Goal: Obtain resource: Download file/media

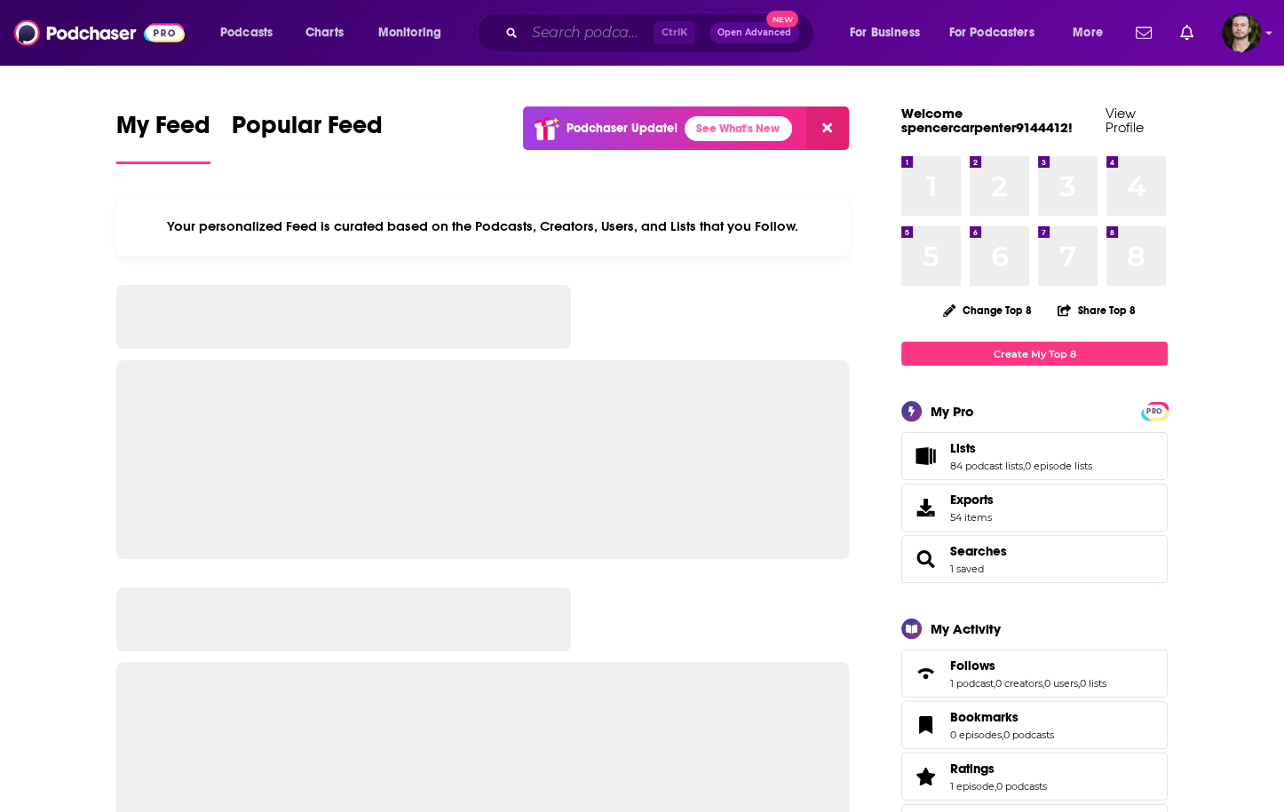
click at [581, 33] on input "Search podcasts, credits, & more..." at bounding box center [589, 33] width 129 height 28
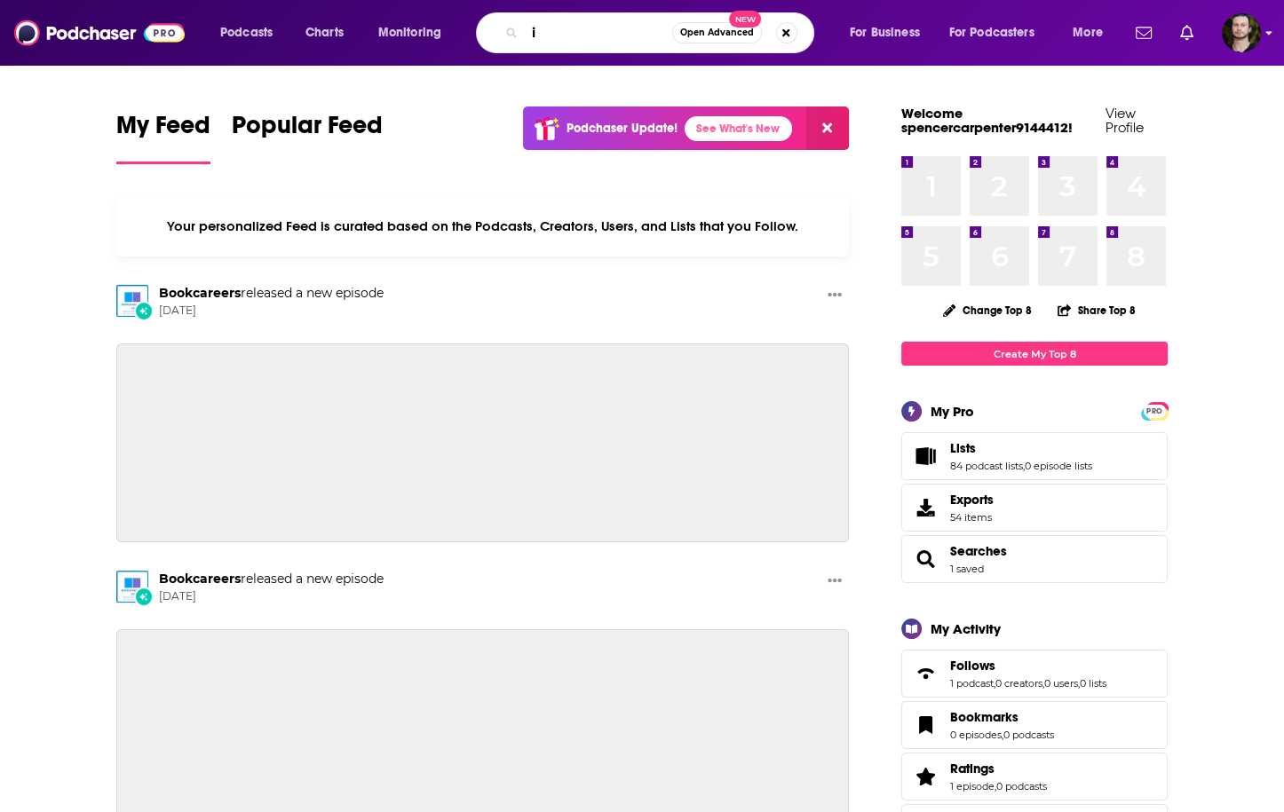
type input "i"
click at [1237, 27] on img "Logged in as OutlierAudio" at bounding box center [1240, 32] width 39 height 39
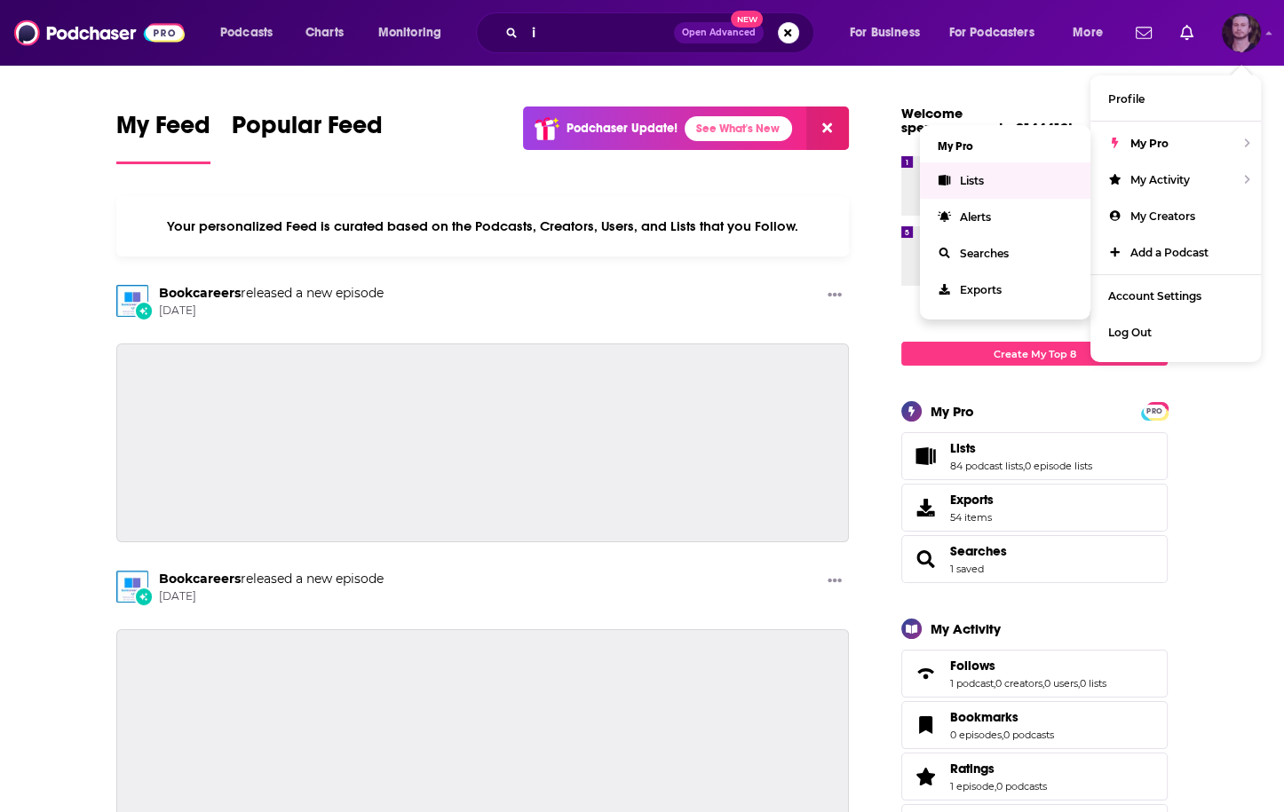
click at [1061, 167] on link "Lists" at bounding box center [1005, 180] width 170 height 36
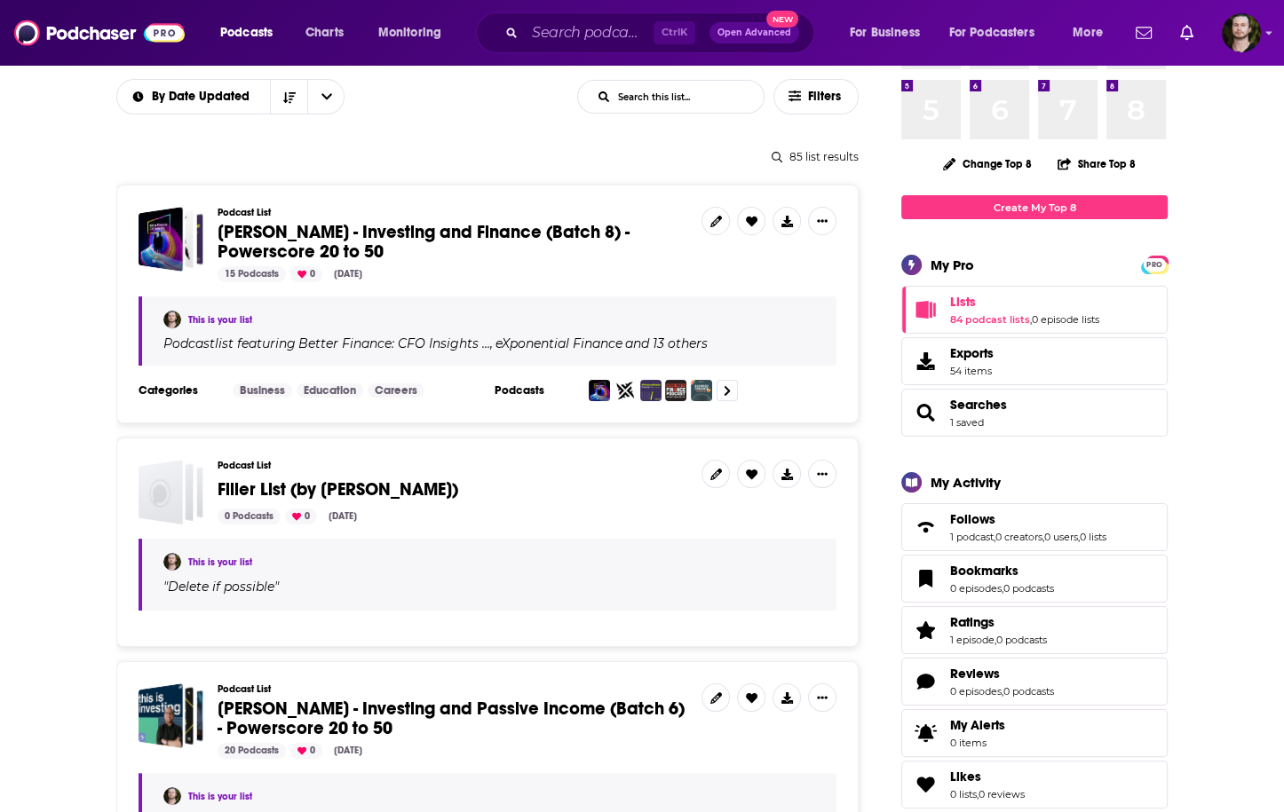
scroll to position [355, 0]
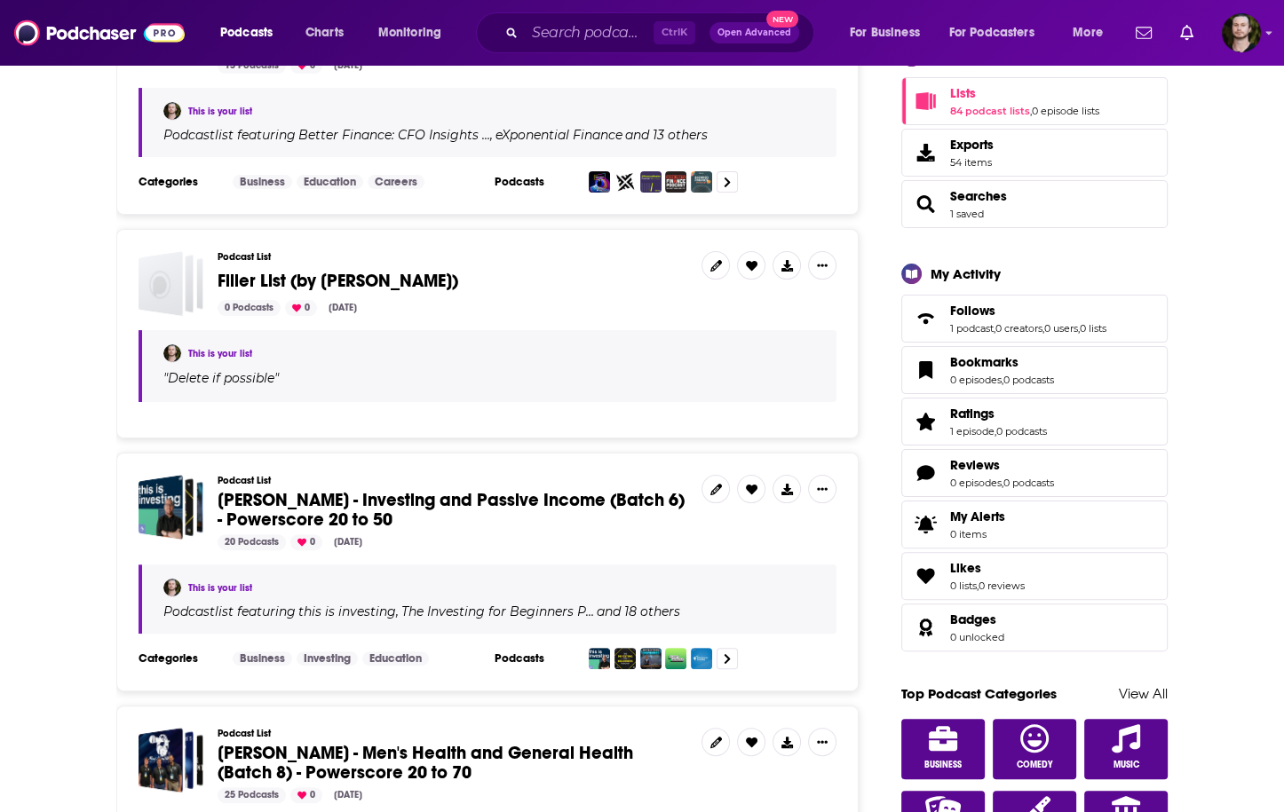
click at [489, 502] on span "Whitney Hutten - Investing and Passive Income (Batch 6) - Powerscore 20 to 50" at bounding box center [450, 510] width 467 height 42
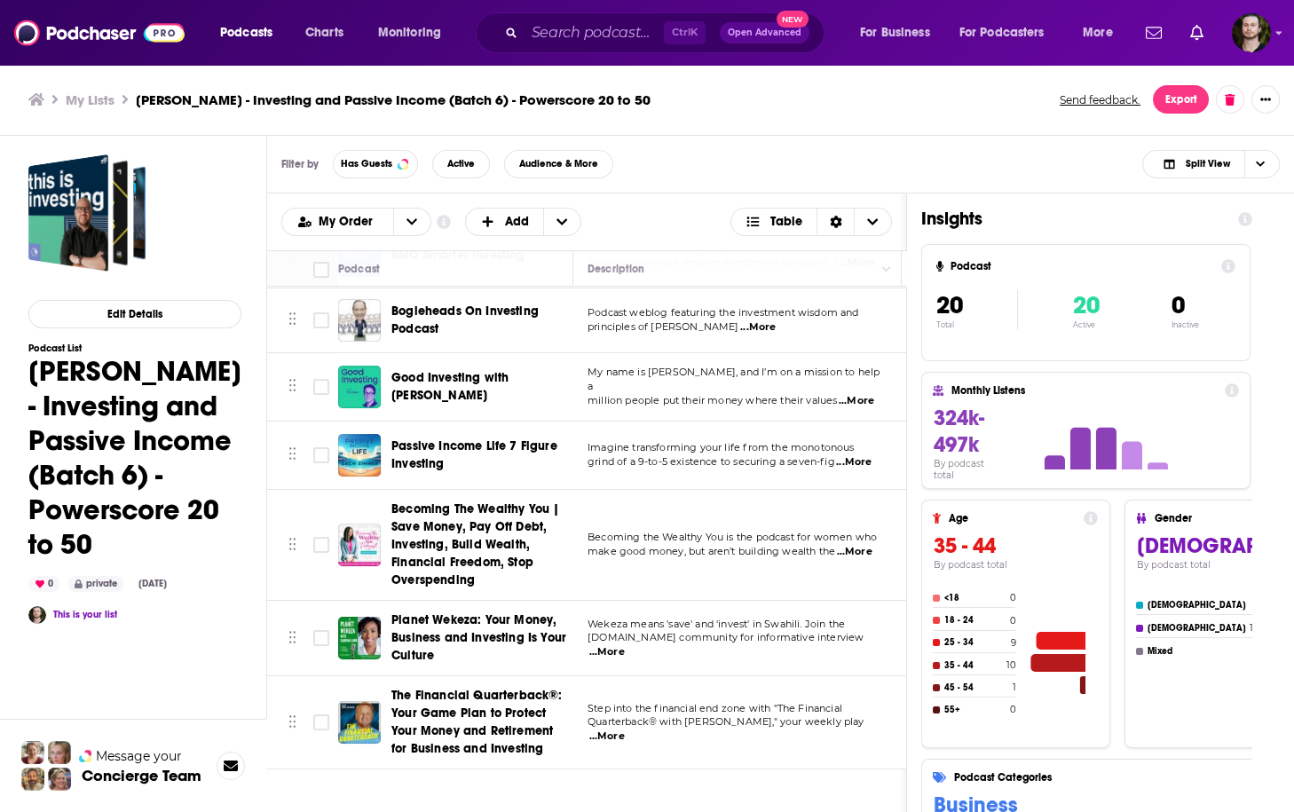
scroll to position [426, 0]
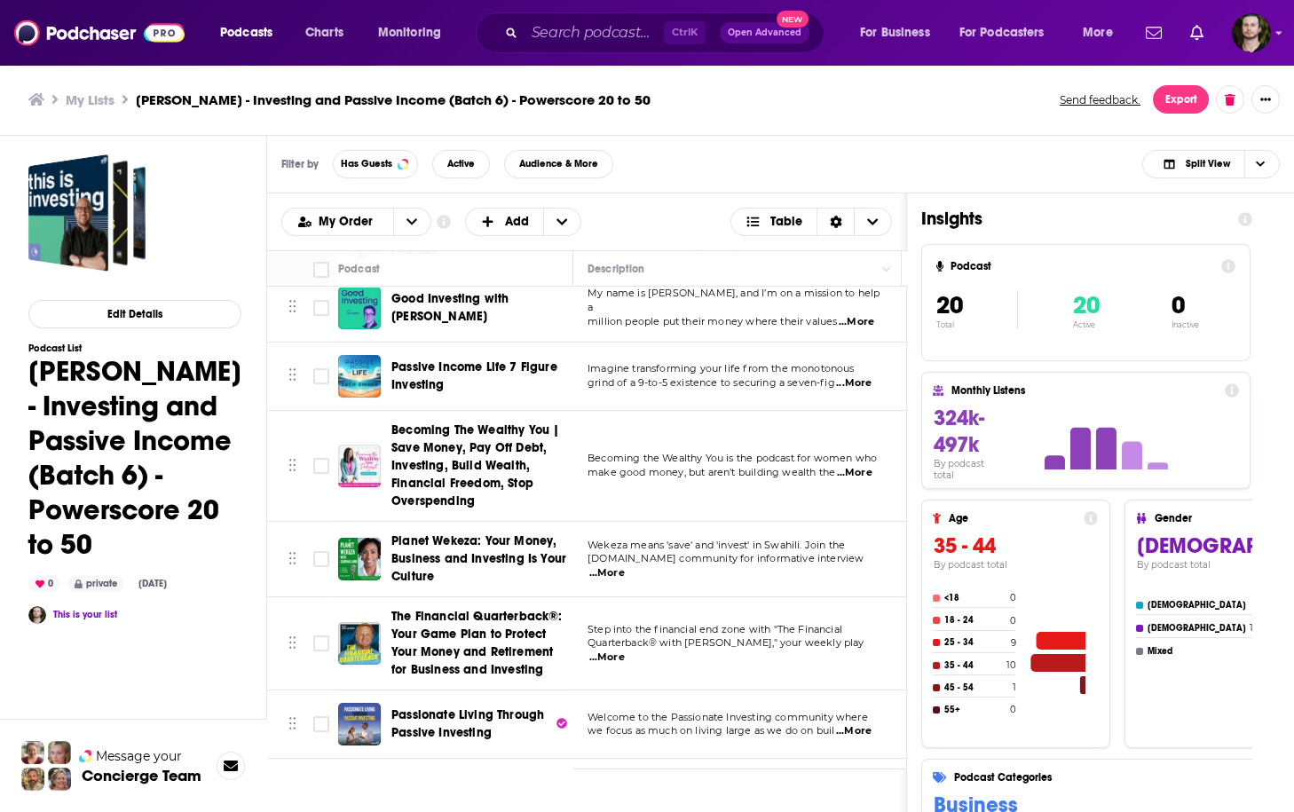
click at [581, 392] on td "Imagine transforming your life from the monotonous grind of a 9-to-5 existence …" at bounding box center [737, 377] width 328 height 68
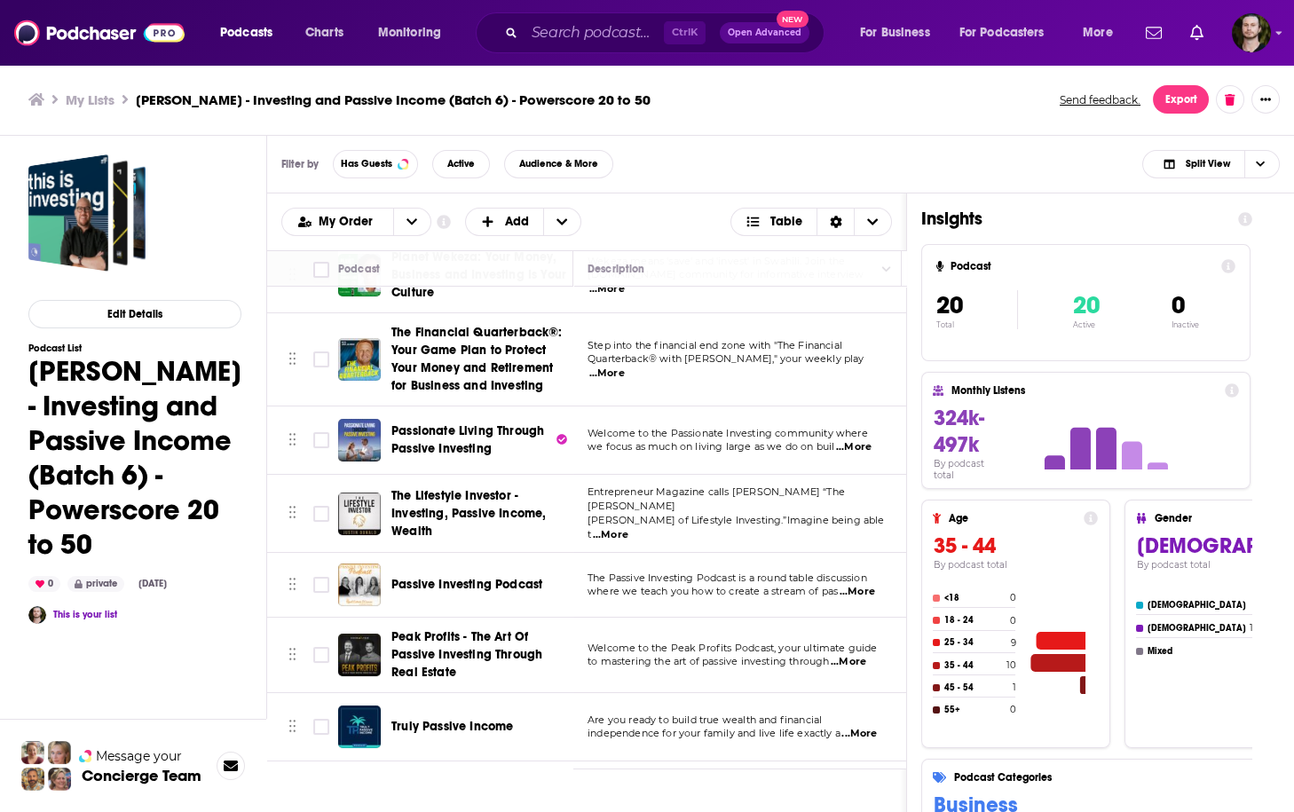
scroll to position [0, 0]
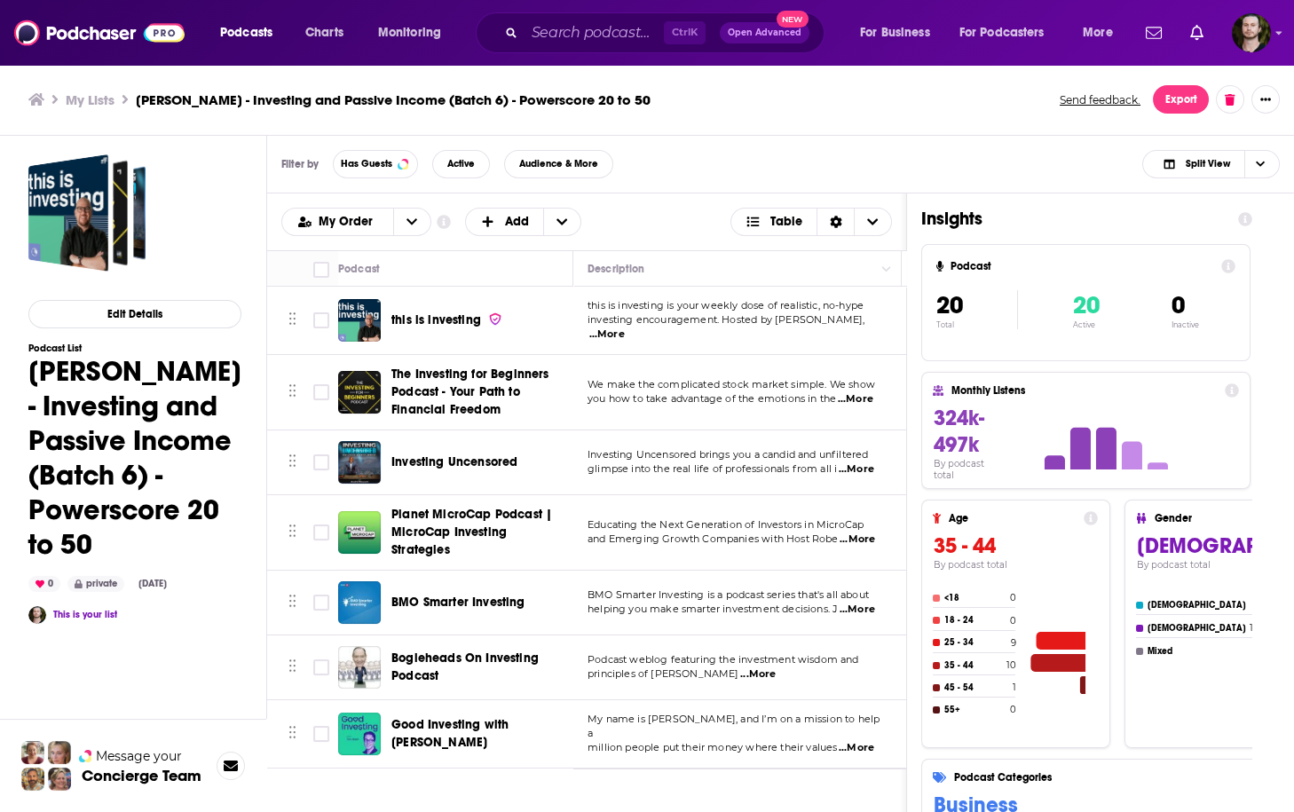
click at [919, 362] on div "Insights Podcast 20 Total 20 Active 0 Inactive Monthly Listens 324k-497k By pod…" at bounding box center [1086, 574] width 359 height 760
click at [554, 487] on td "Investing Uncensored" at bounding box center [455, 463] width 235 height 65
click at [564, 587] on div "BMO Smarter Investing" at bounding box center [483, 602] width 185 height 43
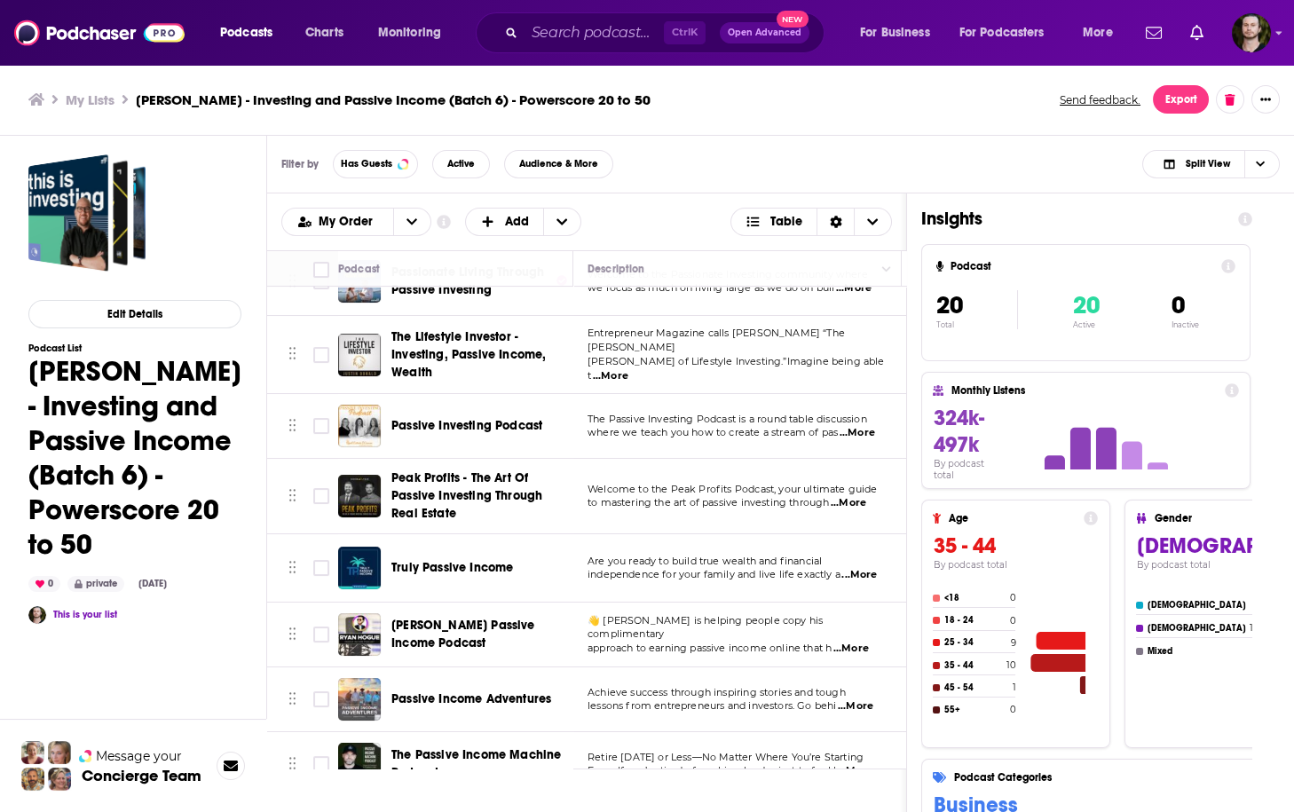
scroll to position [826, 0]
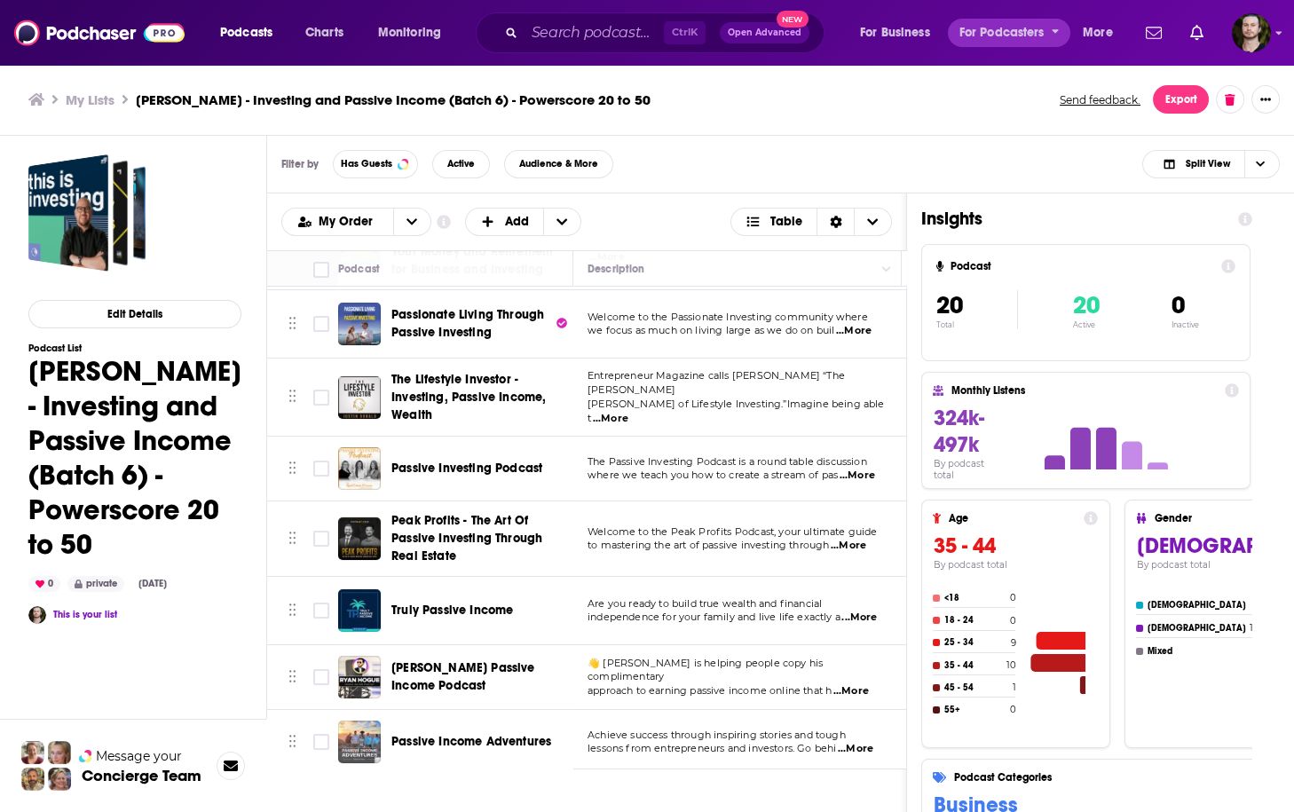
click at [1045, 405] on div at bounding box center [1125, 443] width 227 height 76
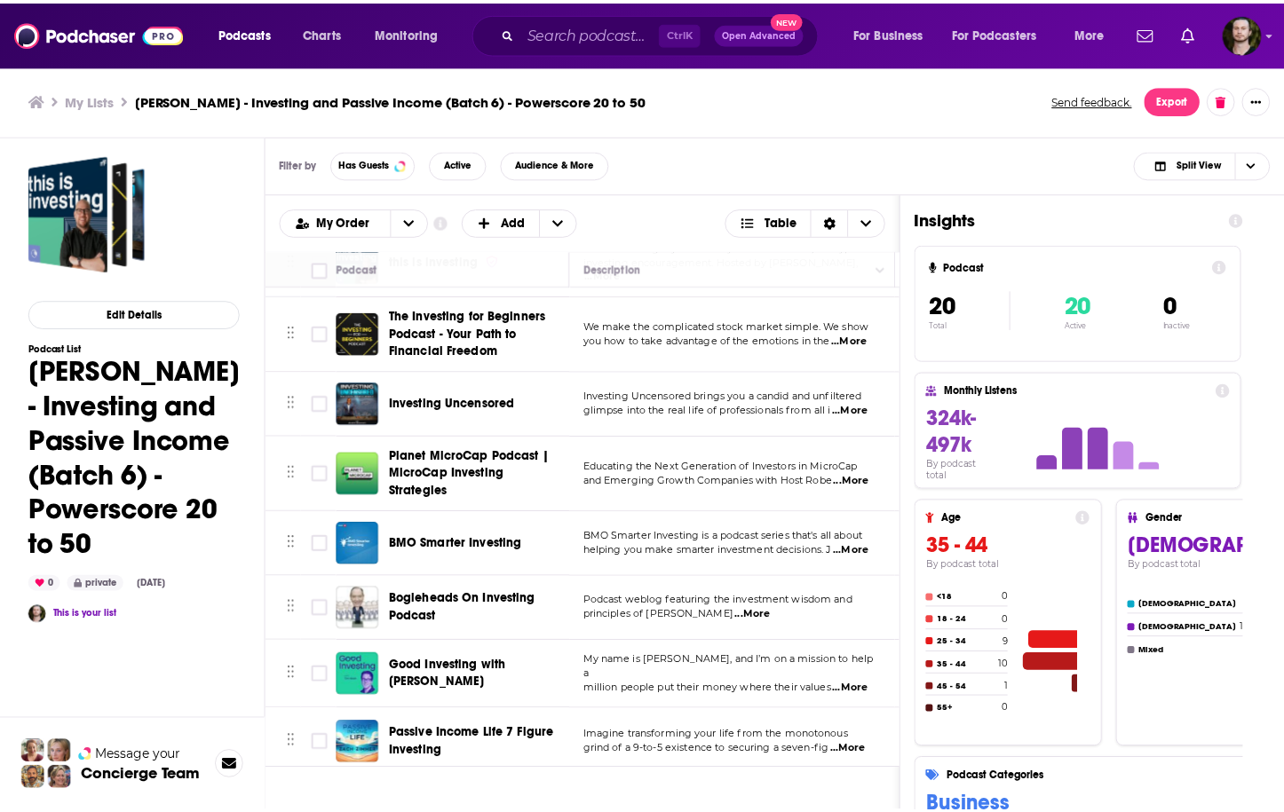
scroll to position [0, 0]
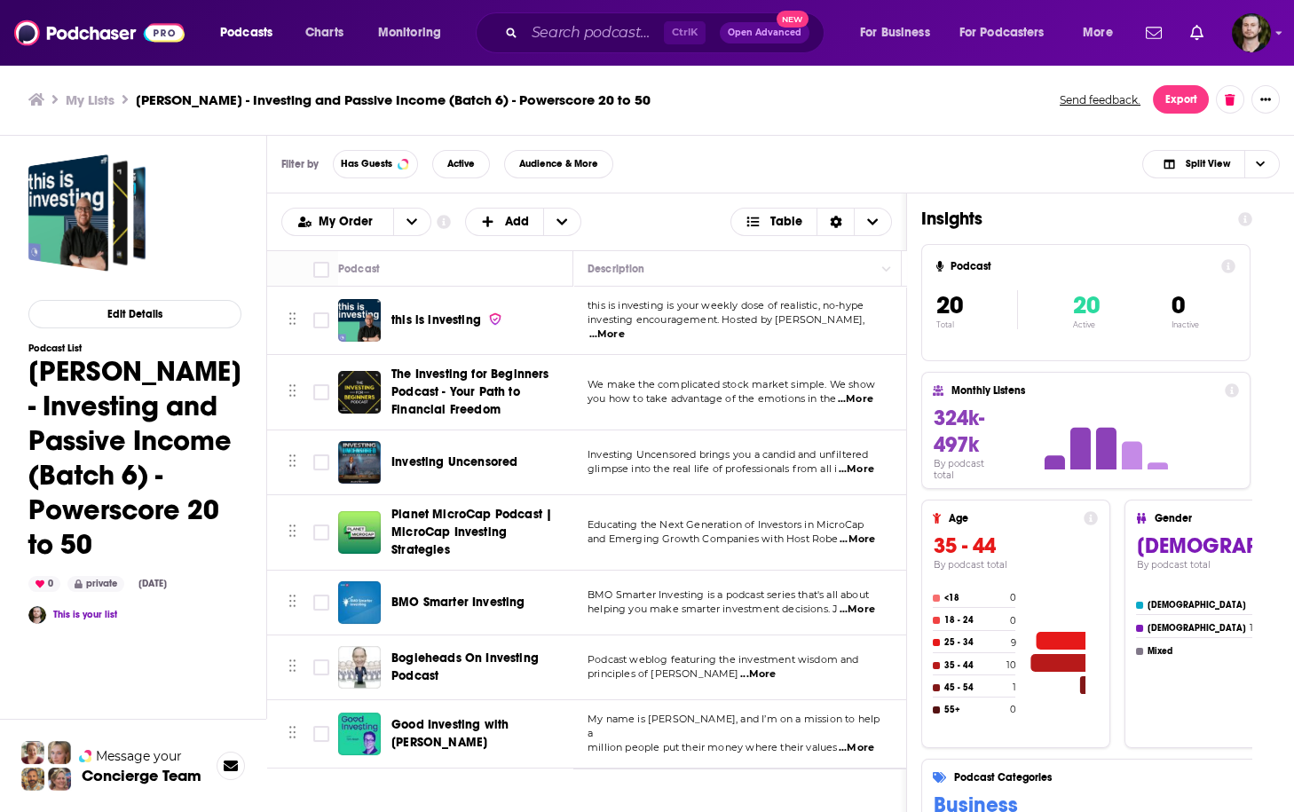
click at [755, 171] on div "Filter by Has Guests Active Audience & More Split View" at bounding box center [780, 165] width 1027 height 58
click at [1255, 36] on img "Logged in as OutlierAudio" at bounding box center [1251, 32] width 39 height 39
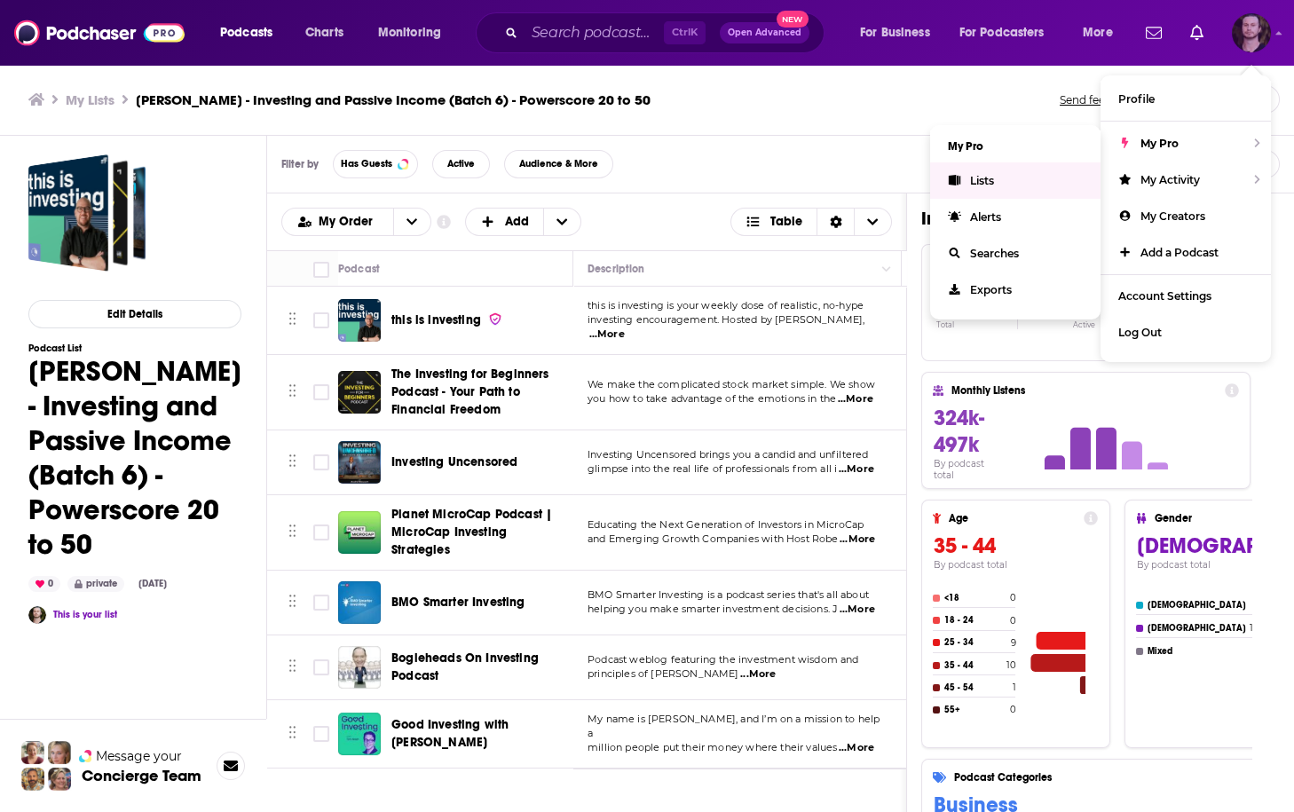
click at [978, 190] on link "Lists" at bounding box center [1015, 180] width 170 height 36
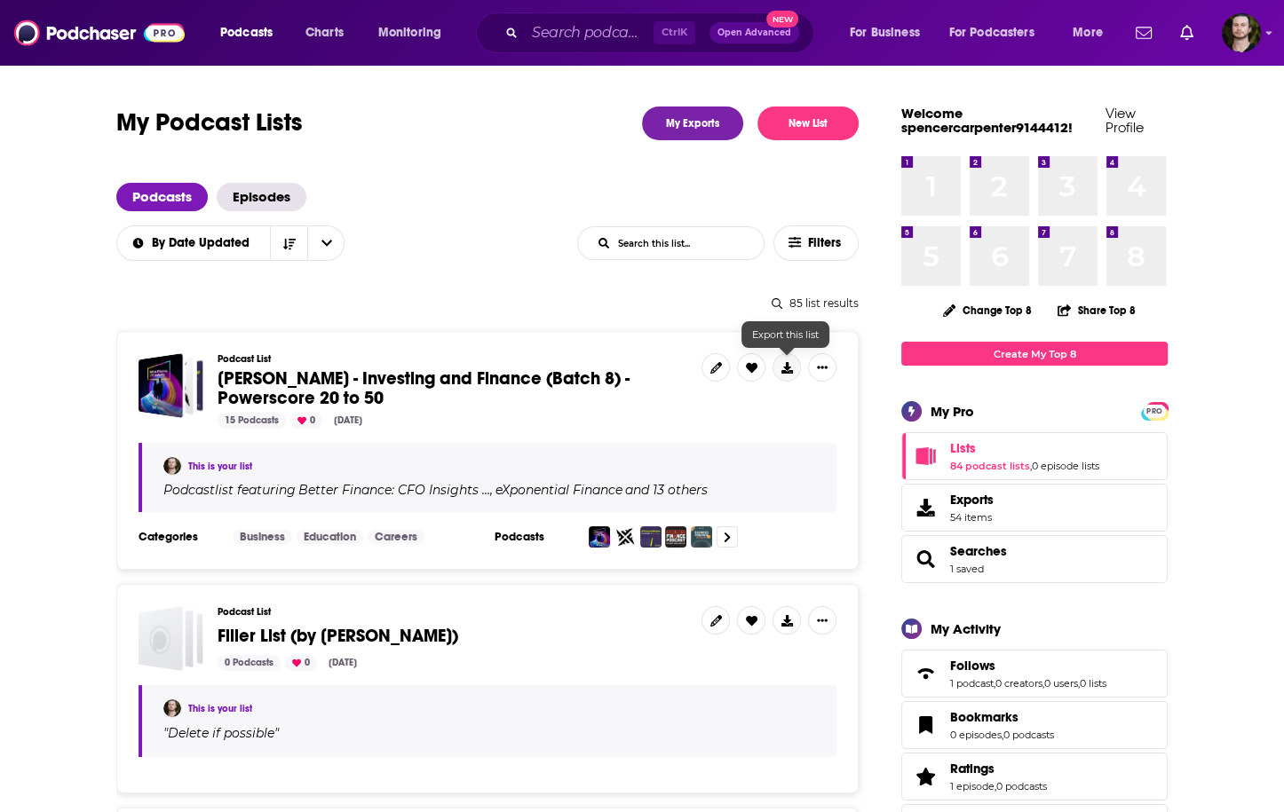
click at [786, 372] on icon at bounding box center [787, 368] width 12 height 12
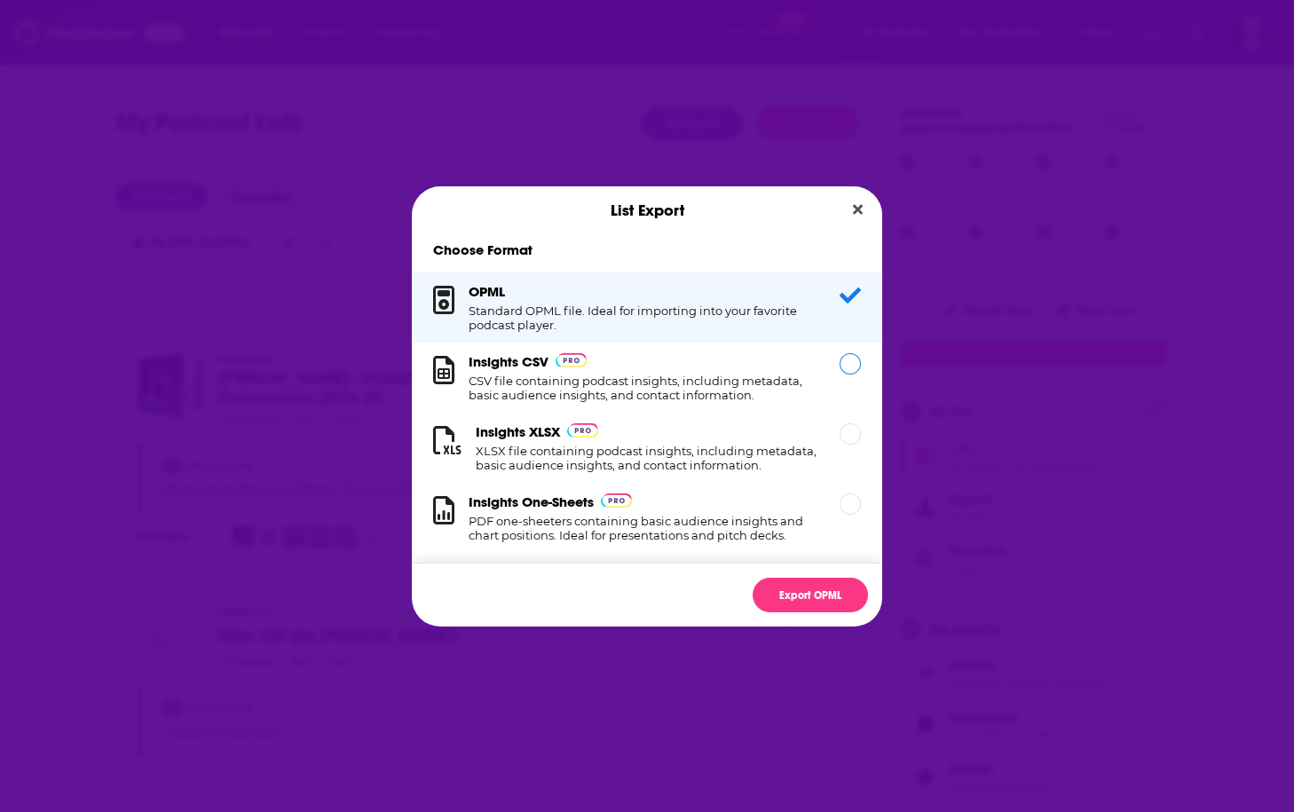
click at [683, 371] on div "Insights CSV CSV file containing podcast insights, including metadata, basic au…" at bounding box center [644, 377] width 350 height 49
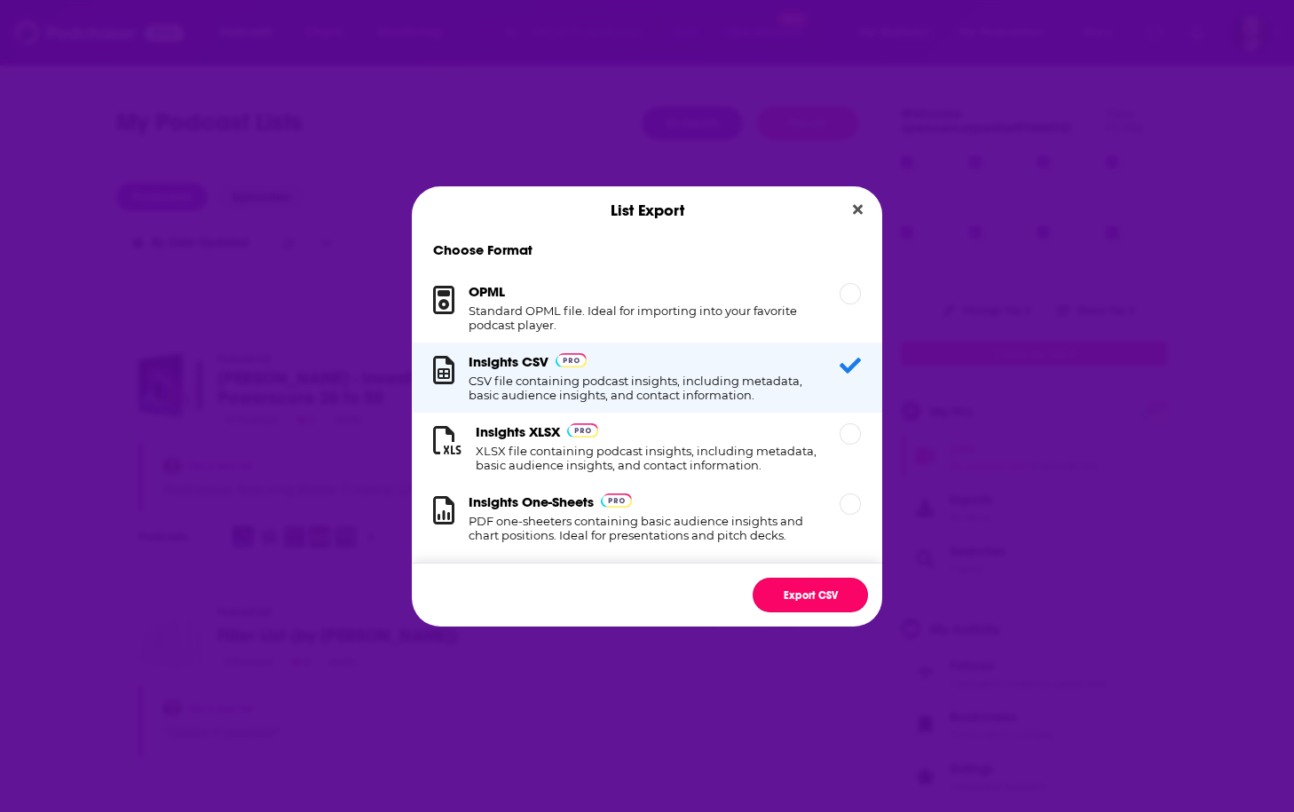
click at [809, 607] on button "Export CSV" at bounding box center [810, 595] width 115 height 35
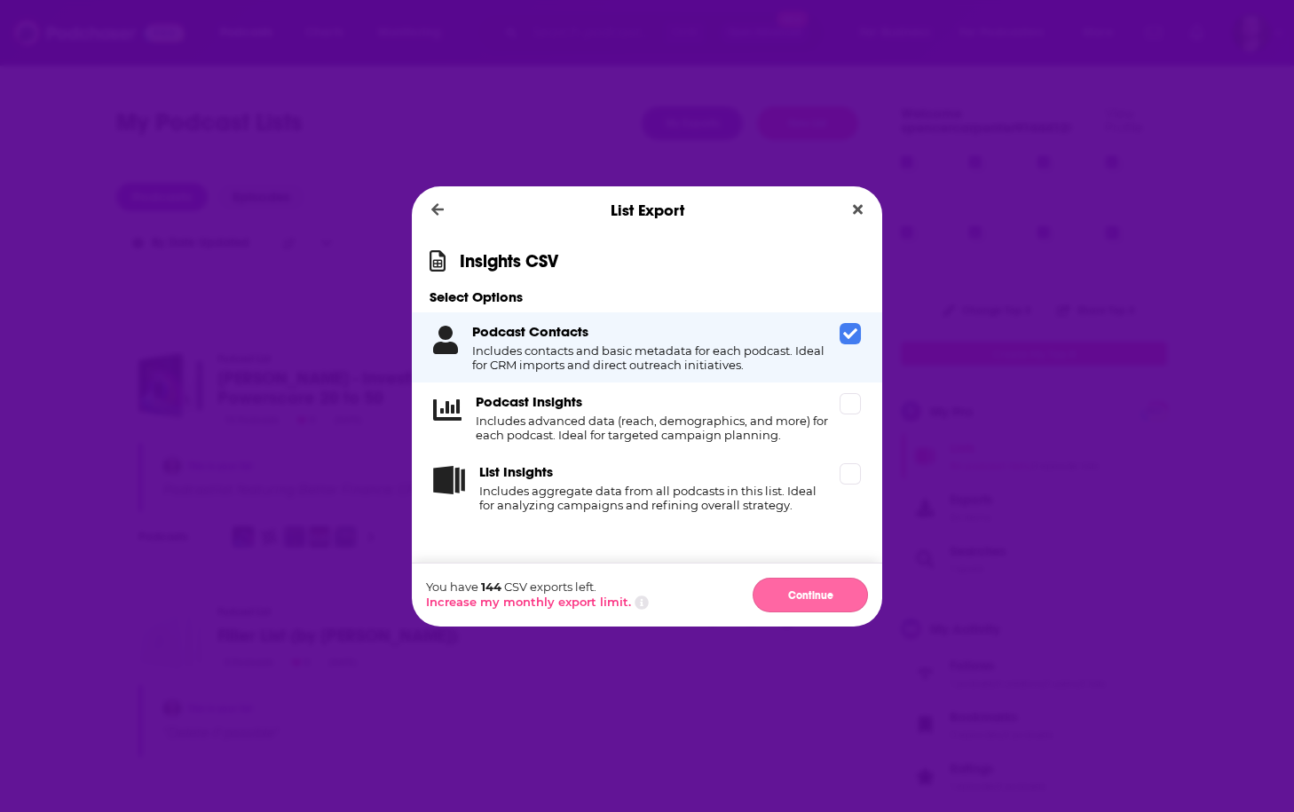
click at [830, 603] on button "Continue" at bounding box center [810, 595] width 115 height 35
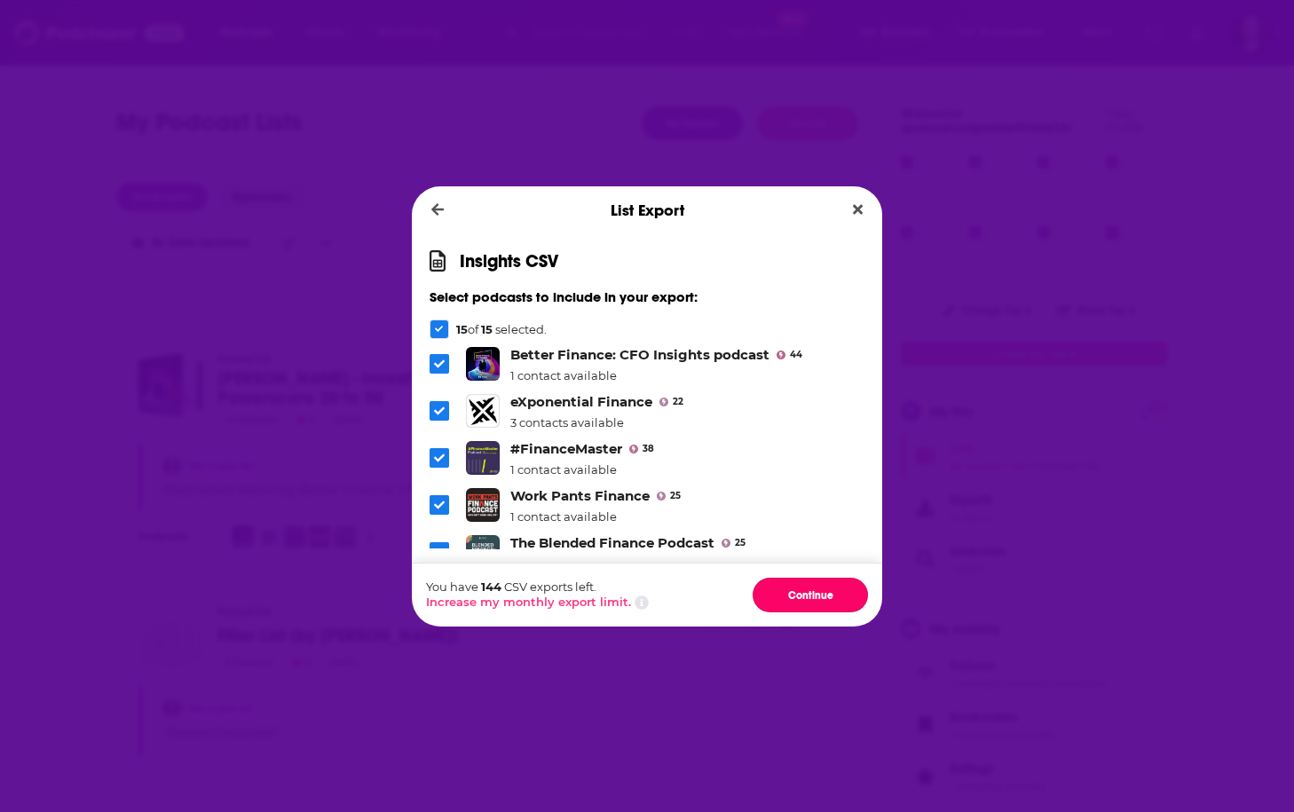
click at [830, 603] on button "Continue" at bounding box center [810, 595] width 115 height 35
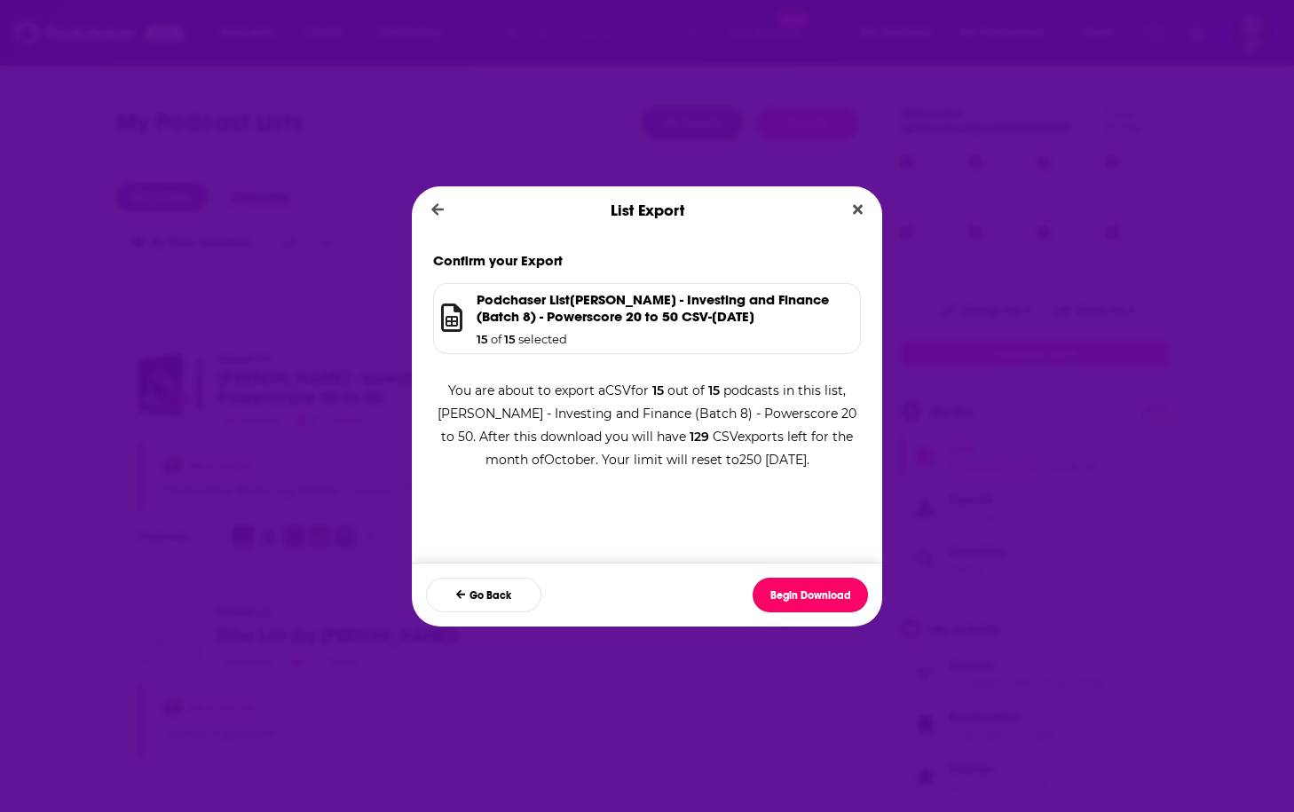
click at [830, 603] on button "Begin Download" at bounding box center [810, 595] width 115 height 35
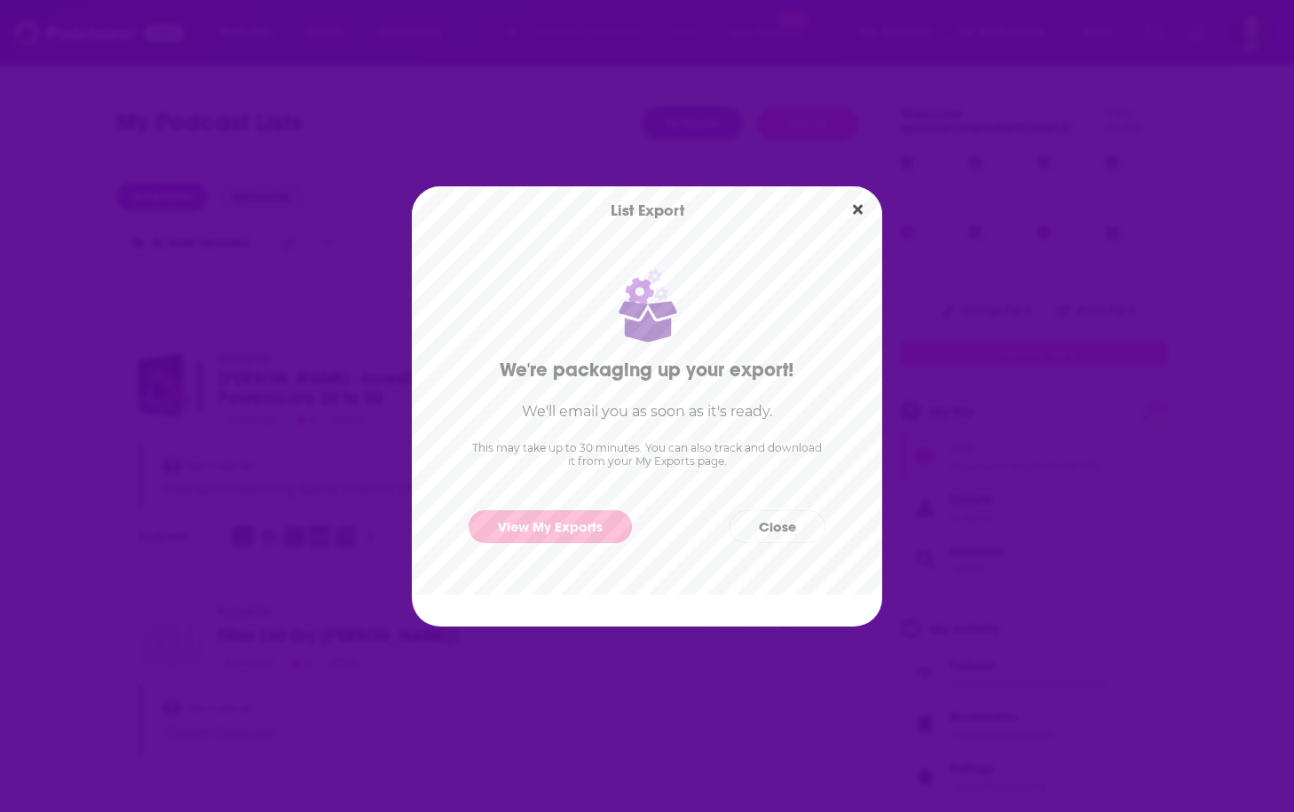
click at [544, 524] on link "View My Exports" at bounding box center [550, 526] width 163 height 33
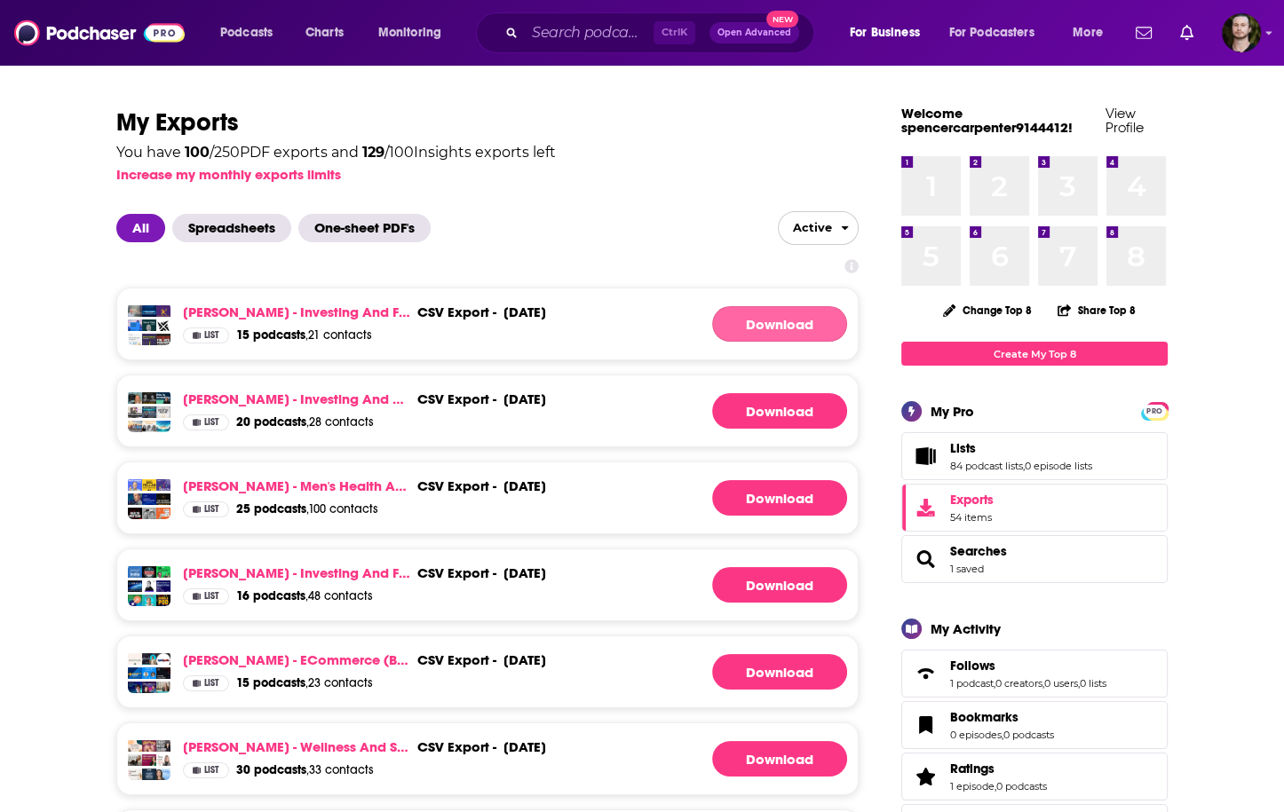
click at [792, 310] on link "Download" at bounding box center [779, 324] width 135 height 36
click at [264, 317] on link "Ryan Floyd - Investing and Finance (Batch 8) - Powerscore 20 to 50" at bounding box center [296, 312] width 227 height 17
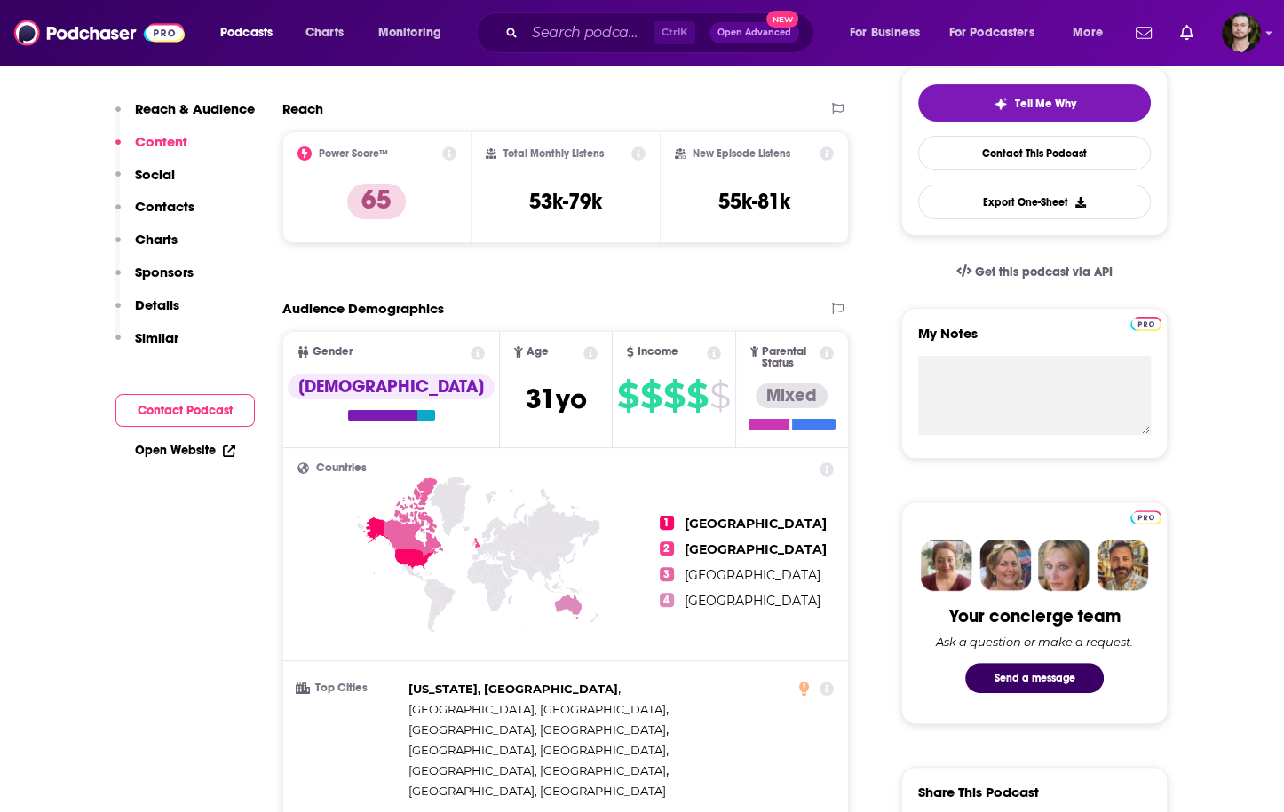
scroll to position [200, 0]
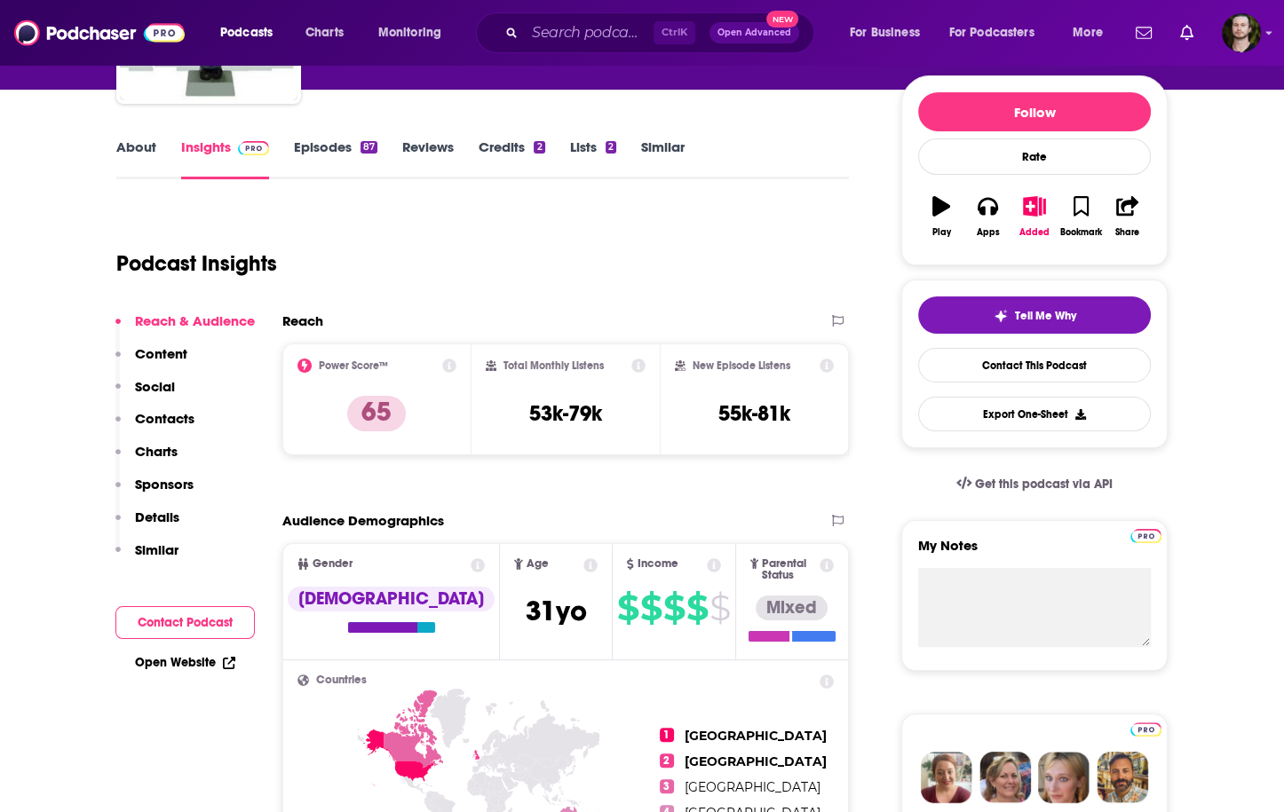
click at [130, 152] on link "About" at bounding box center [136, 158] width 40 height 41
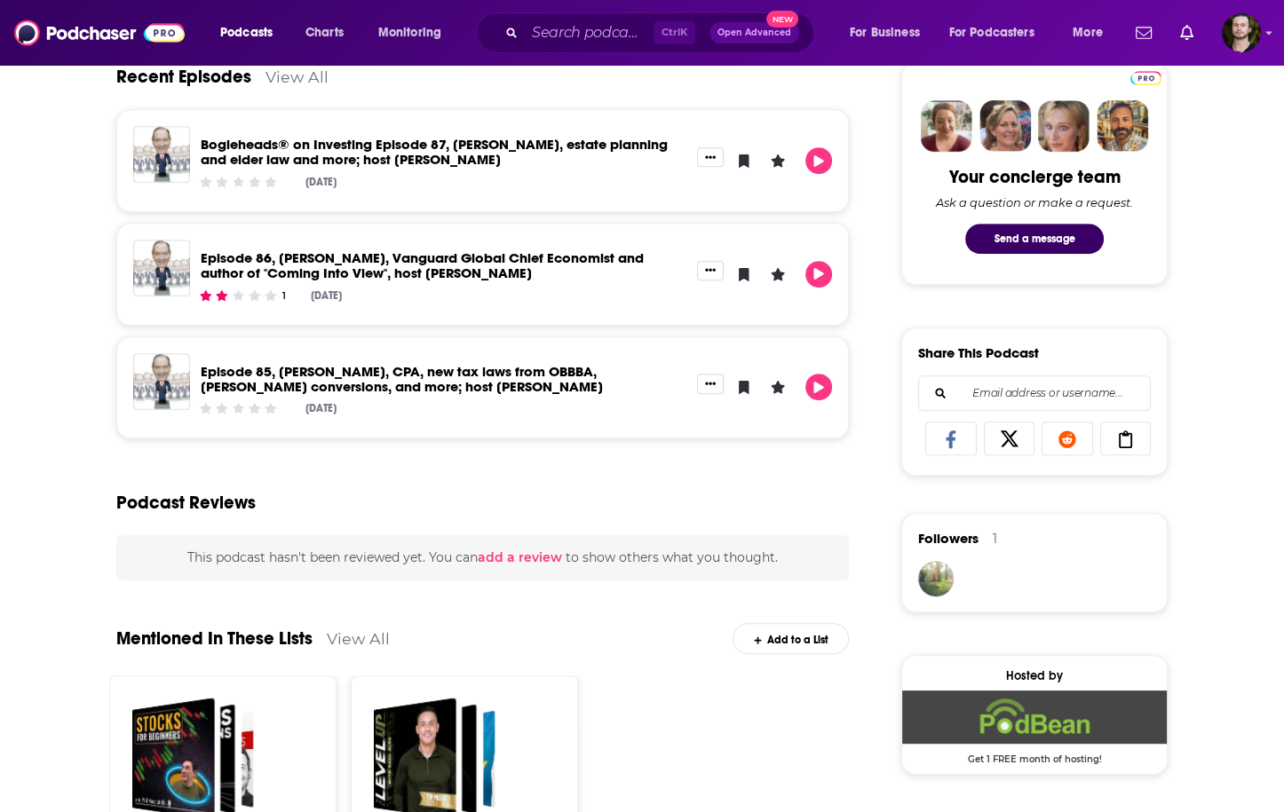
scroll to position [852, 0]
click at [738, 748] on div "Podcast List Stock Market for Beginners Podcasts 10 Podcasts 1 Apr 23, 2022 Cur…" at bounding box center [482, 824] width 747 height 298
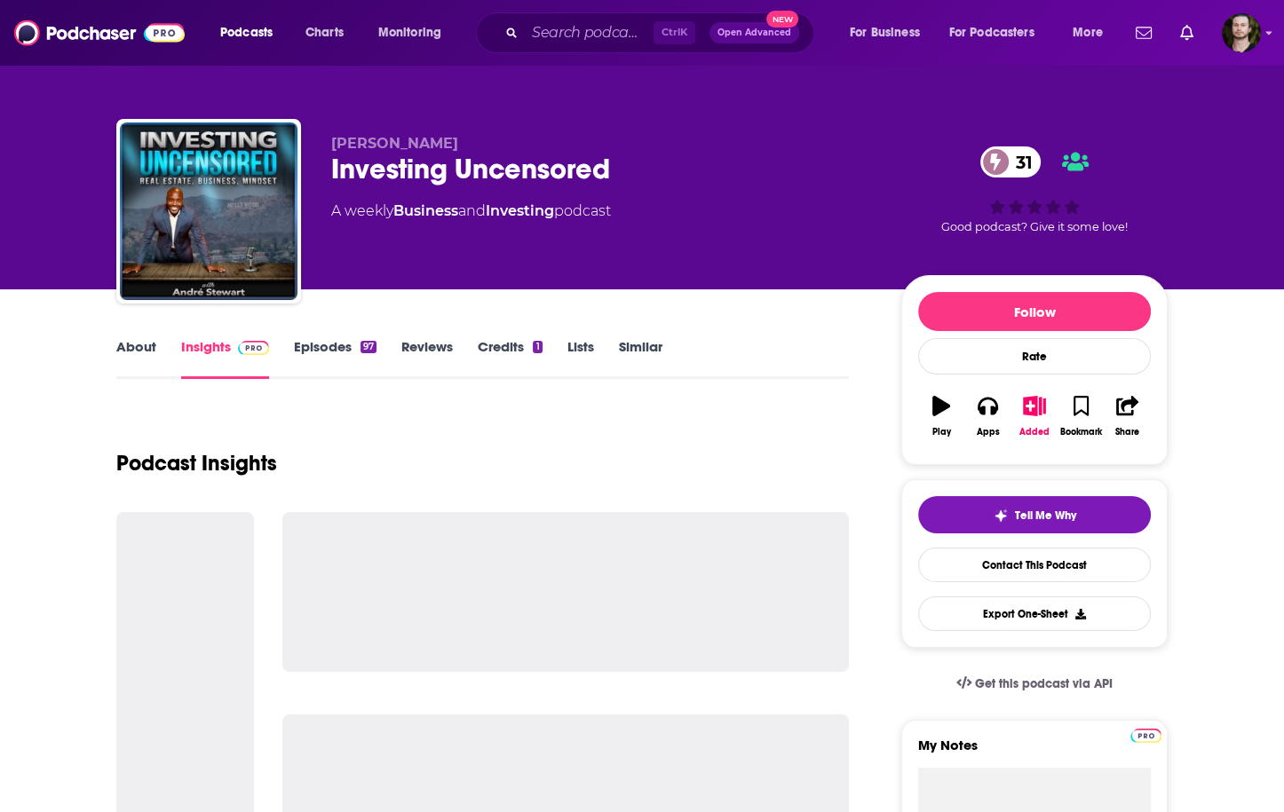
click at [138, 343] on link "About" at bounding box center [136, 358] width 40 height 41
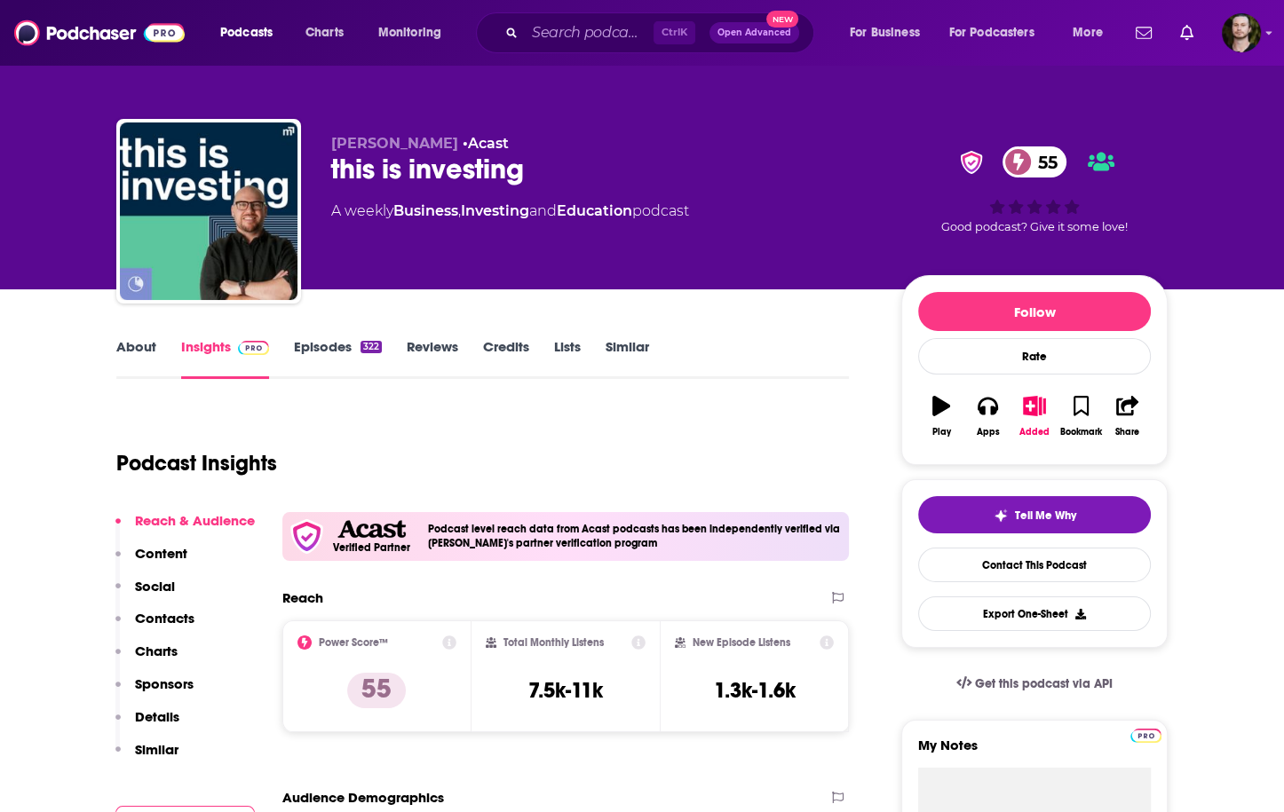
click at [151, 347] on link "About" at bounding box center [136, 358] width 40 height 41
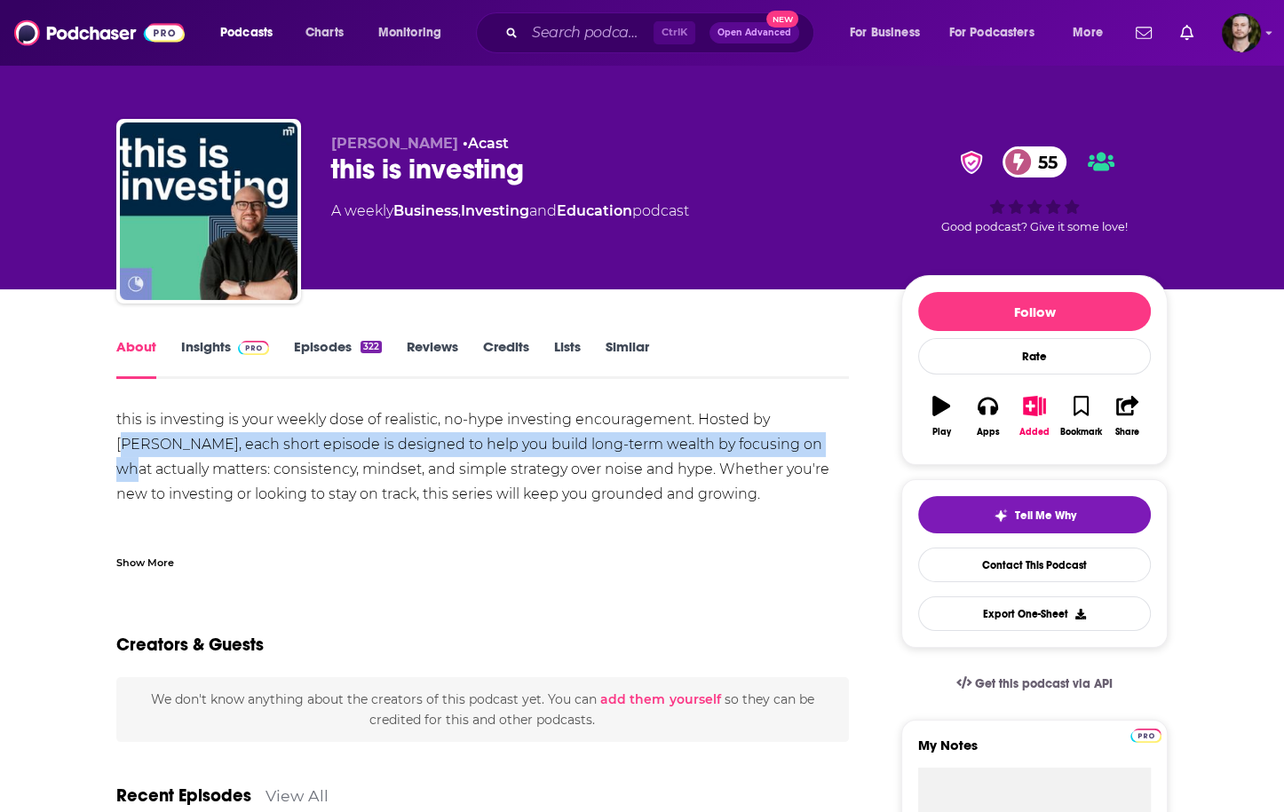
drag, startPoint x: 776, startPoint y: 415, endPoint x: 786, endPoint y: 437, distance: 23.8
click at [786, 437] on div "this is investing is your weekly dose of realistic, no-hype investing encourage…" at bounding box center [482, 481] width 732 height 149
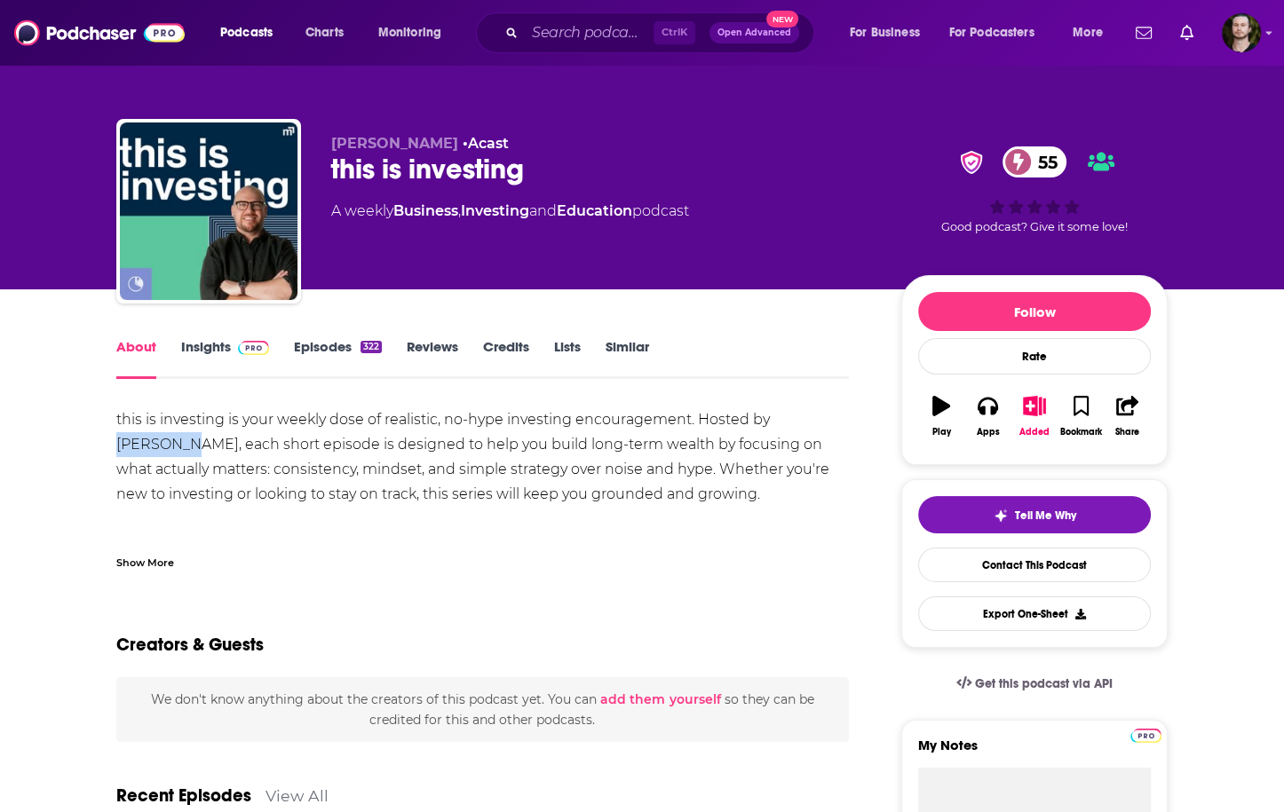
drag, startPoint x: 770, startPoint y: 419, endPoint x: 157, endPoint y: 445, distance: 613.9
click at [157, 445] on div "this is investing is your weekly dose of realistic, no-hype investing encourage…" at bounding box center [482, 481] width 732 height 149
copy div "Glen Jame"
click at [250, 356] on link "Insights" at bounding box center [225, 358] width 88 height 41
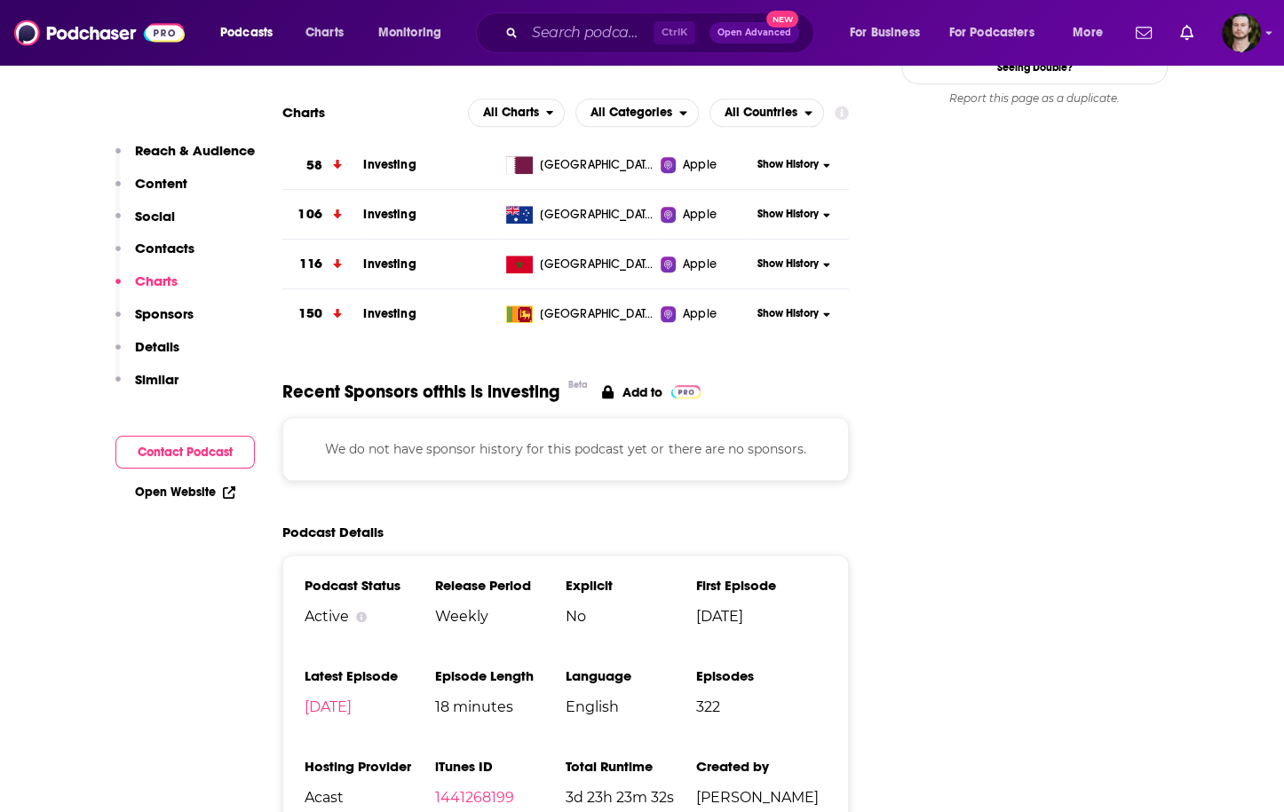
scroll to position [2343, 0]
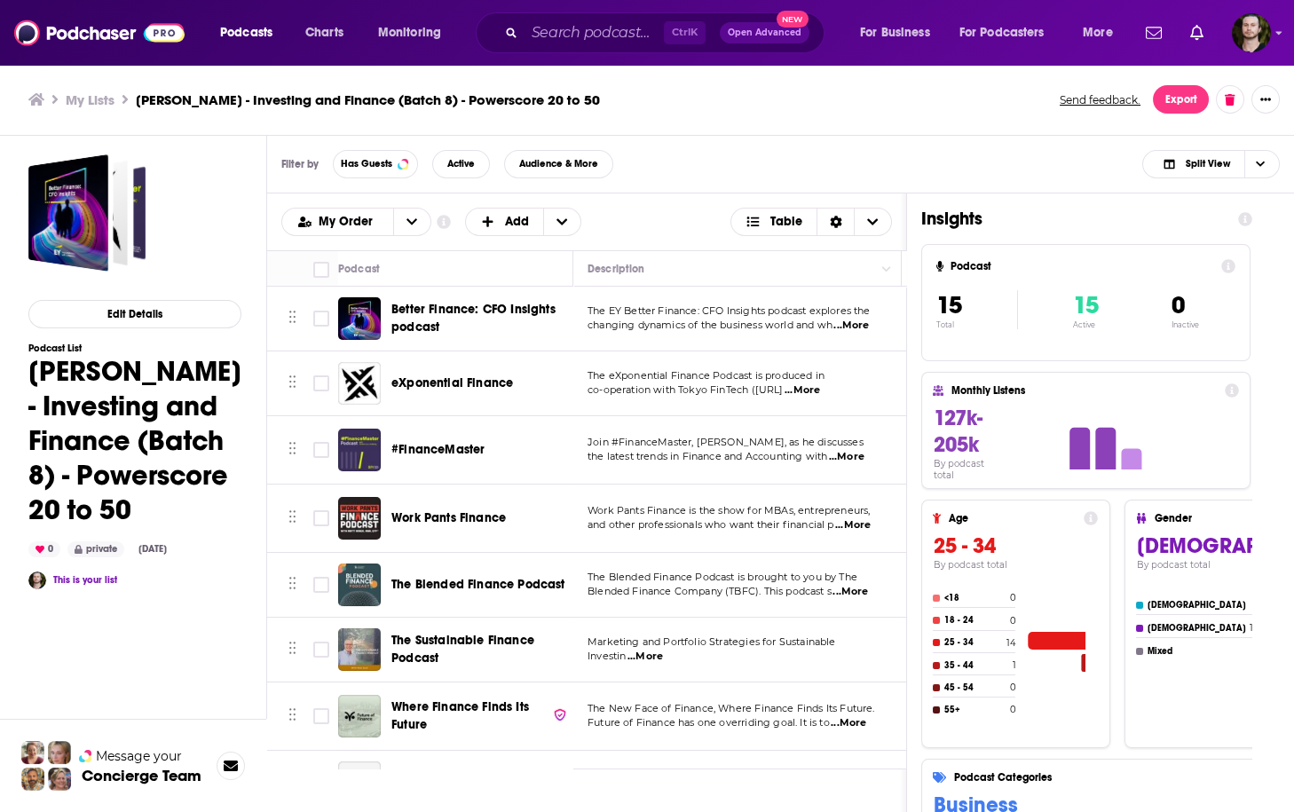
click at [682, 232] on div "My Order Customize Your List Order Select the “My Order” sort and remove all fi…" at bounding box center [586, 222] width 611 height 28
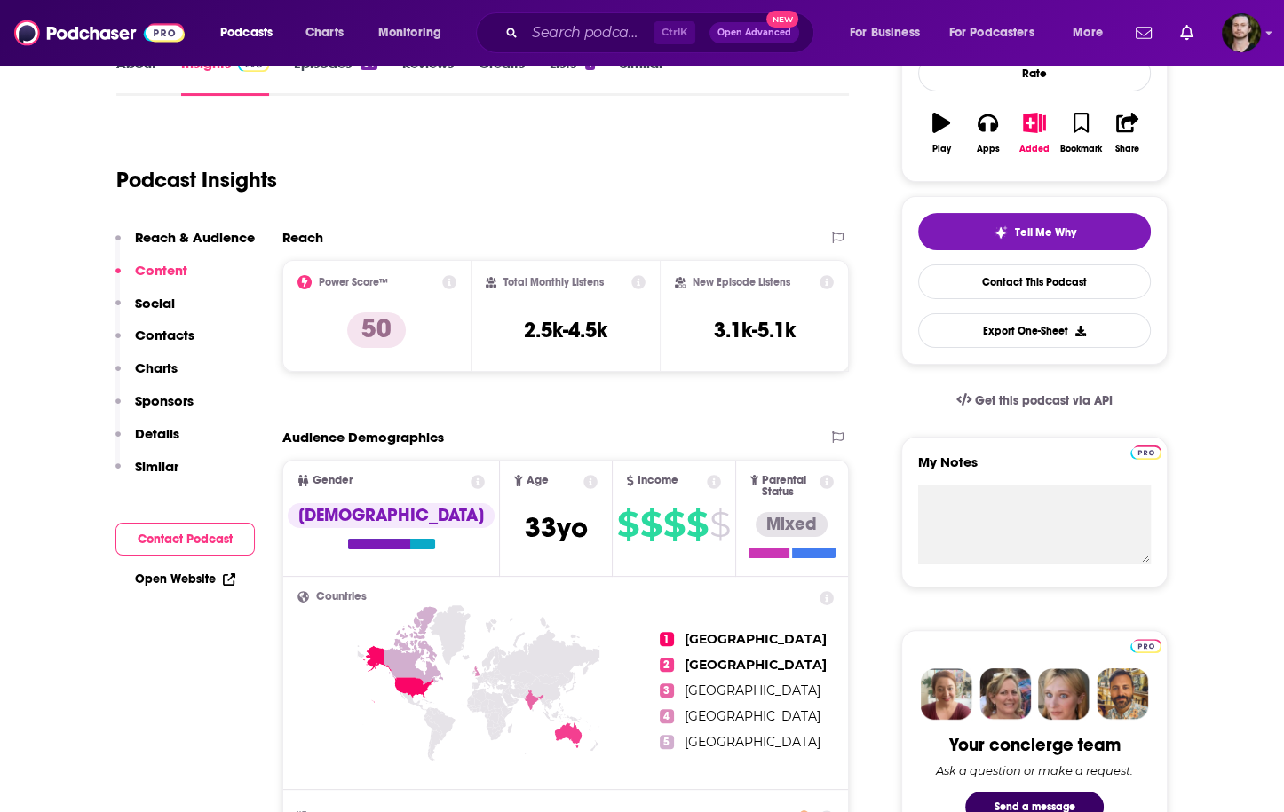
scroll to position [213, 0]
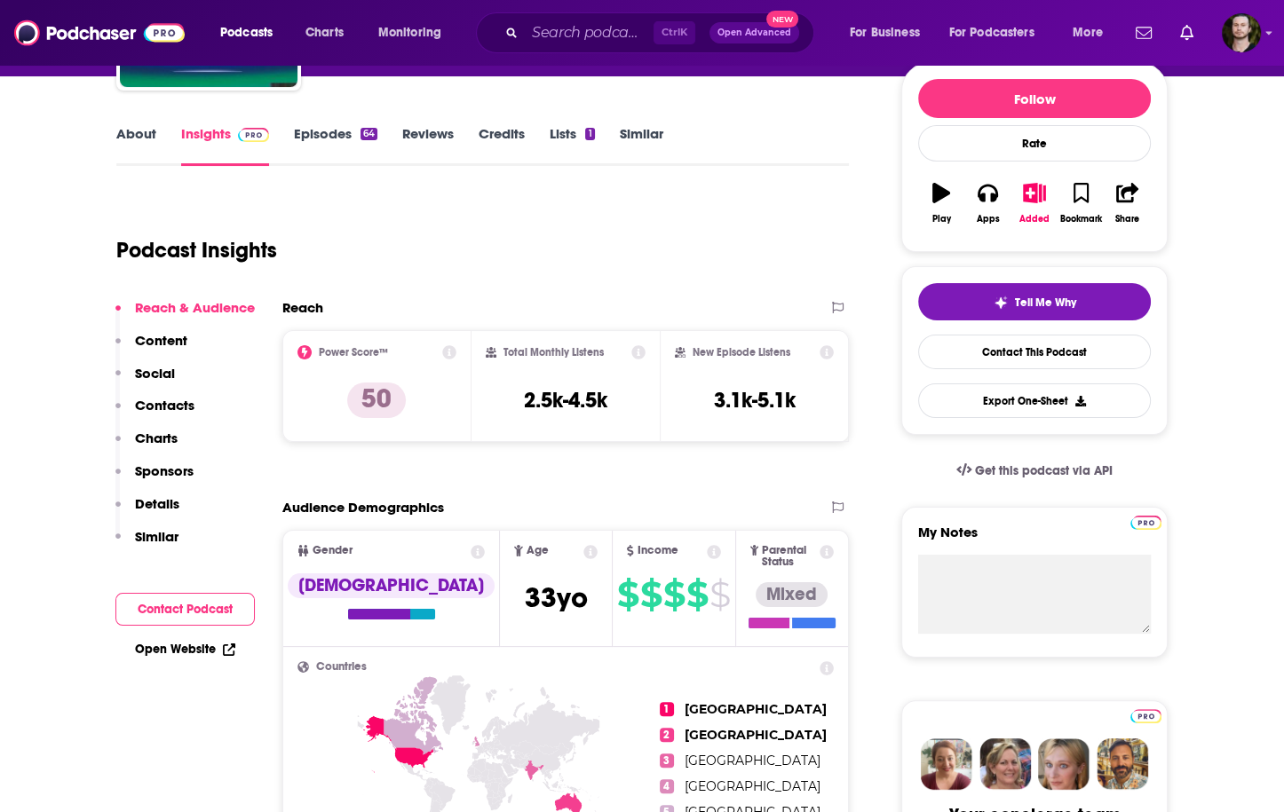
click at [154, 125] on link "About" at bounding box center [136, 145] width 40 height 41
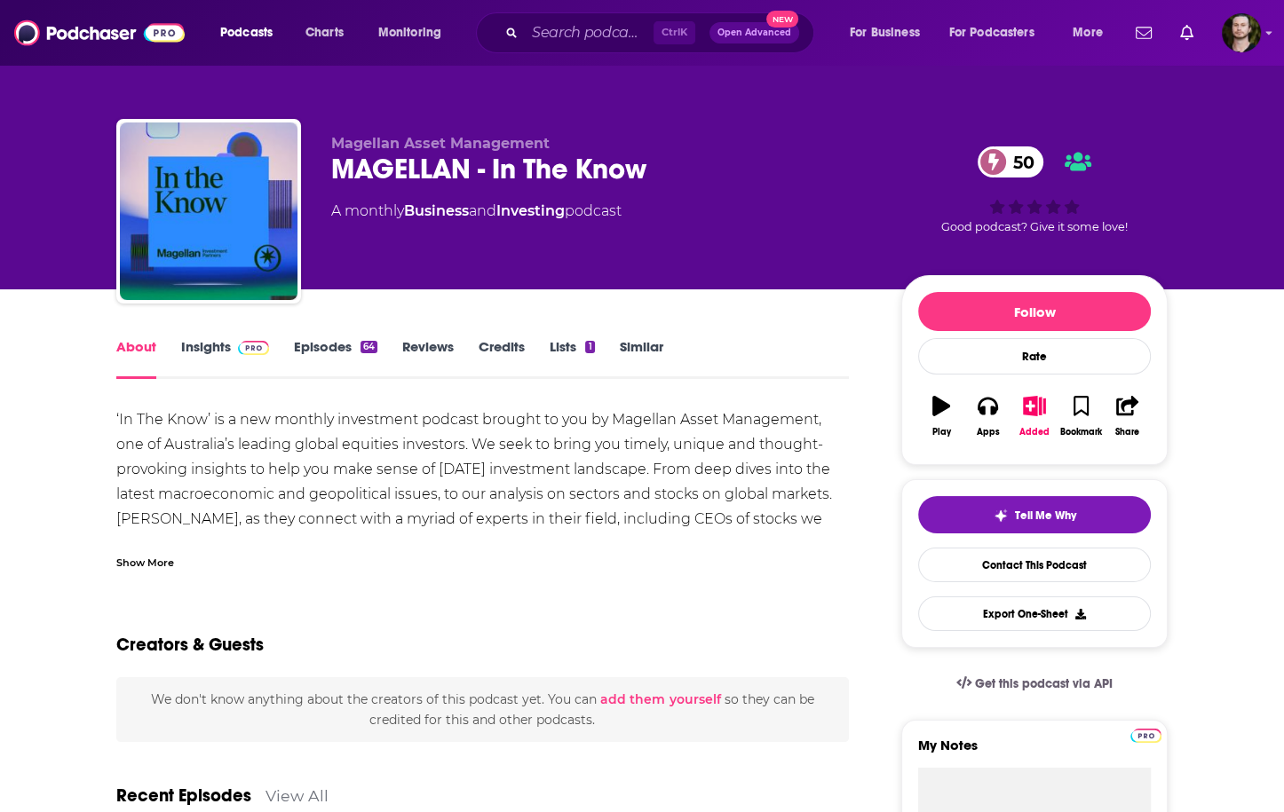
click at [209, 355] on link "Insights" at bounding box center [225, 358] width 88 height 41
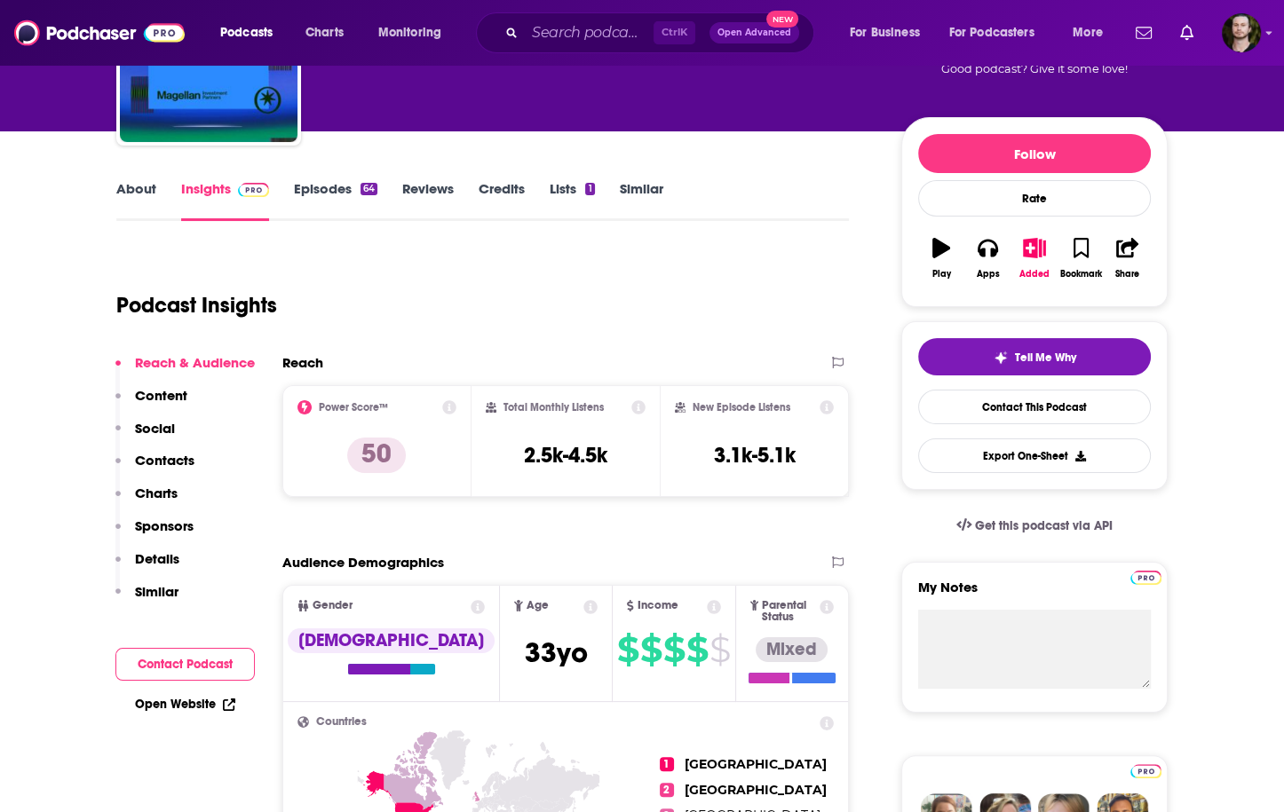
scroll to position [71, 0]
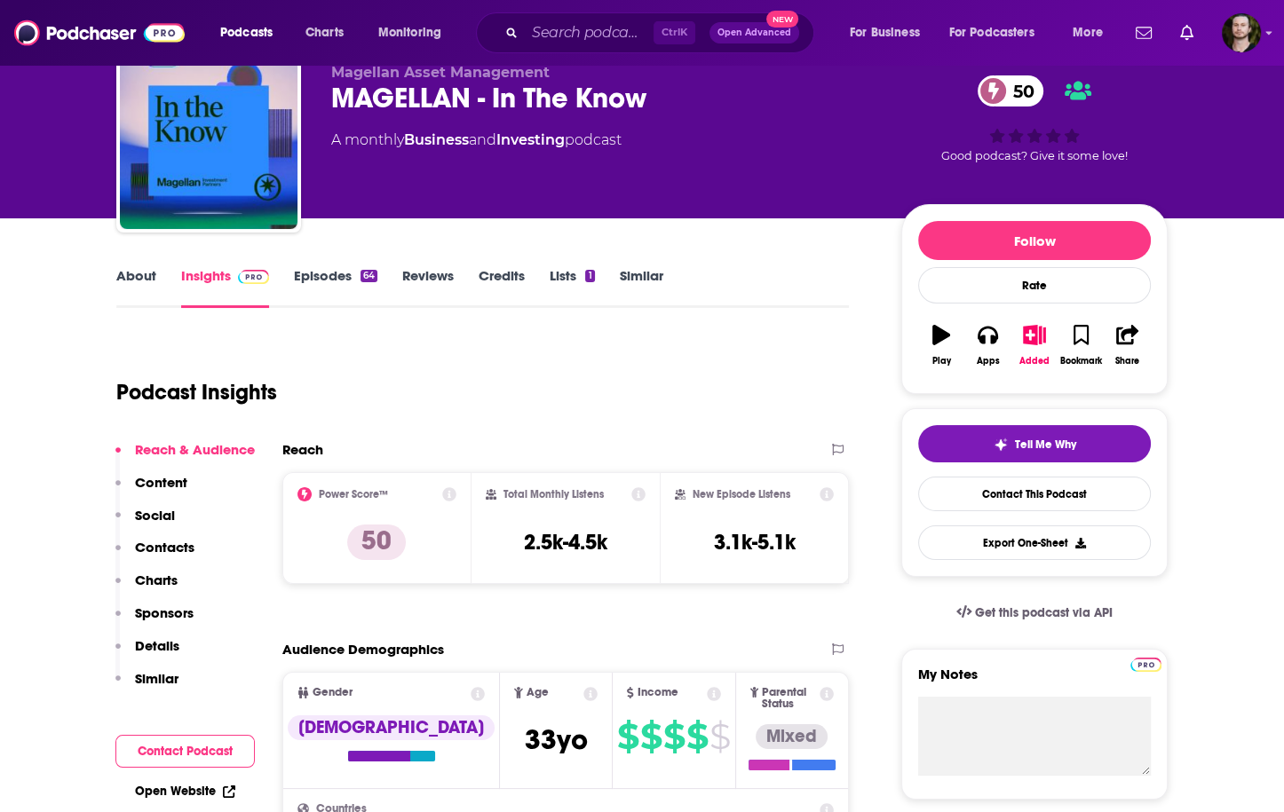
click at [344, 279] on link "Episodes 64" at bounding box center [335, 287] width 83 height 41
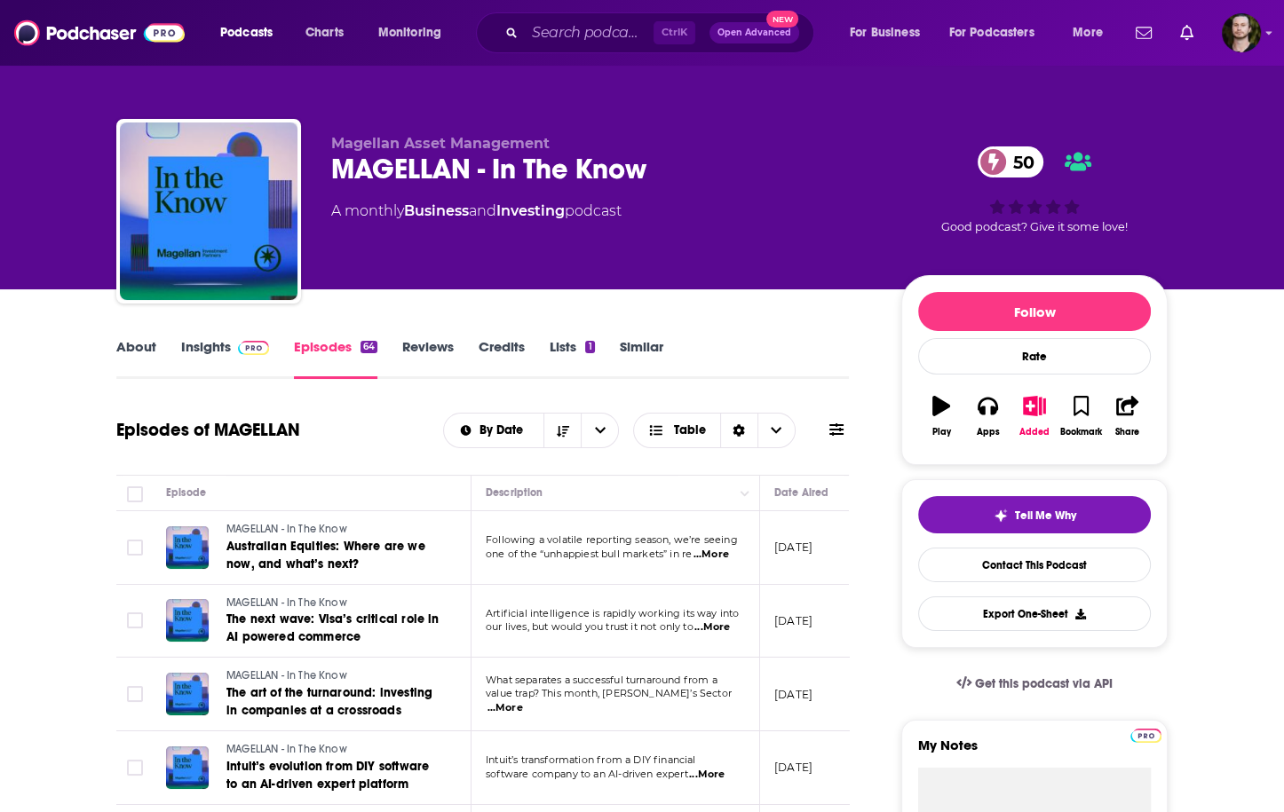
click at [722, 558] on span "...More" at bounding box center [711, 555] width 36 height 14
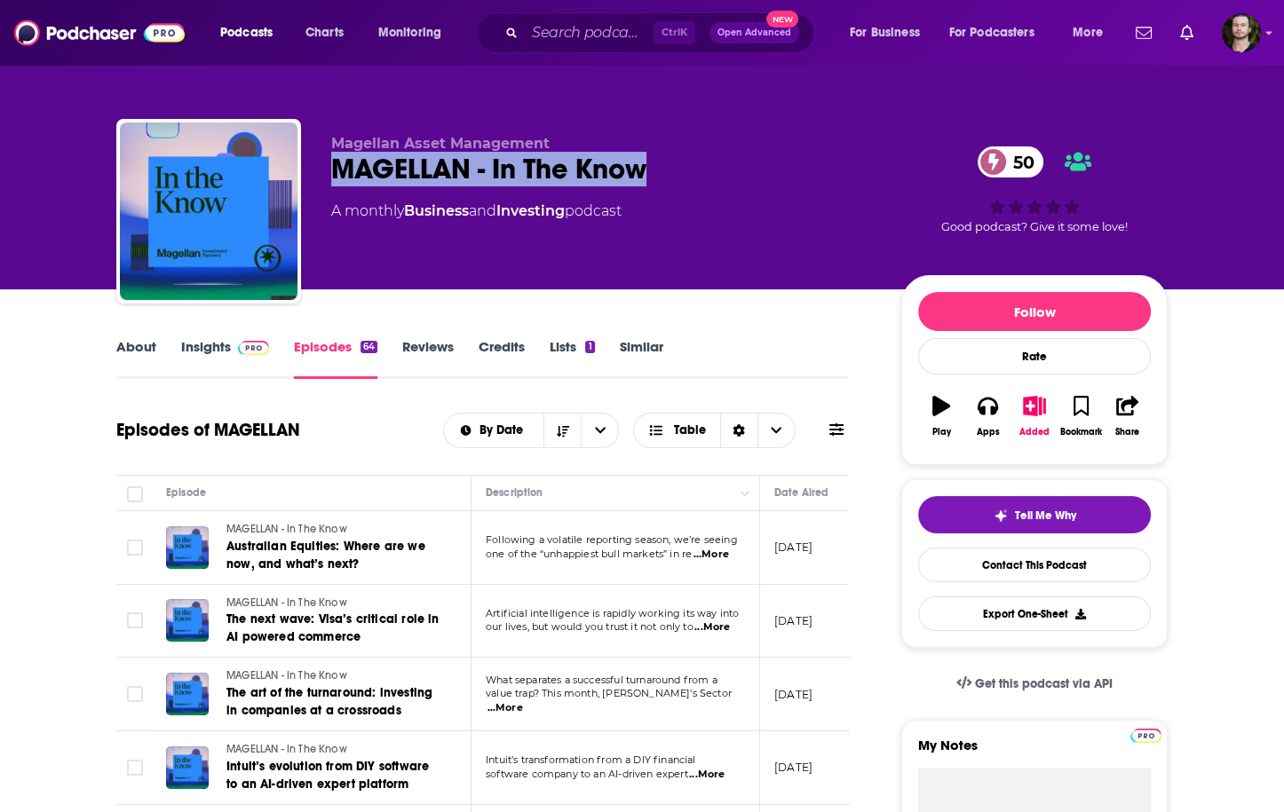
drag, startPoint x: 325, startPoint y: 181, endPoint x: 648, endPoint y: 187, distance: 323.2
click at [648, 187] on div "Magellan Asset Management MAGELLAN - In The Know 50 A monthly Business and Inve…" at bounding box center [641, 215] width 1051 height 192
copy h2 "MAGELLAN - In The Know"
